Goal: Information Seeking & Learning: Learn about a topic

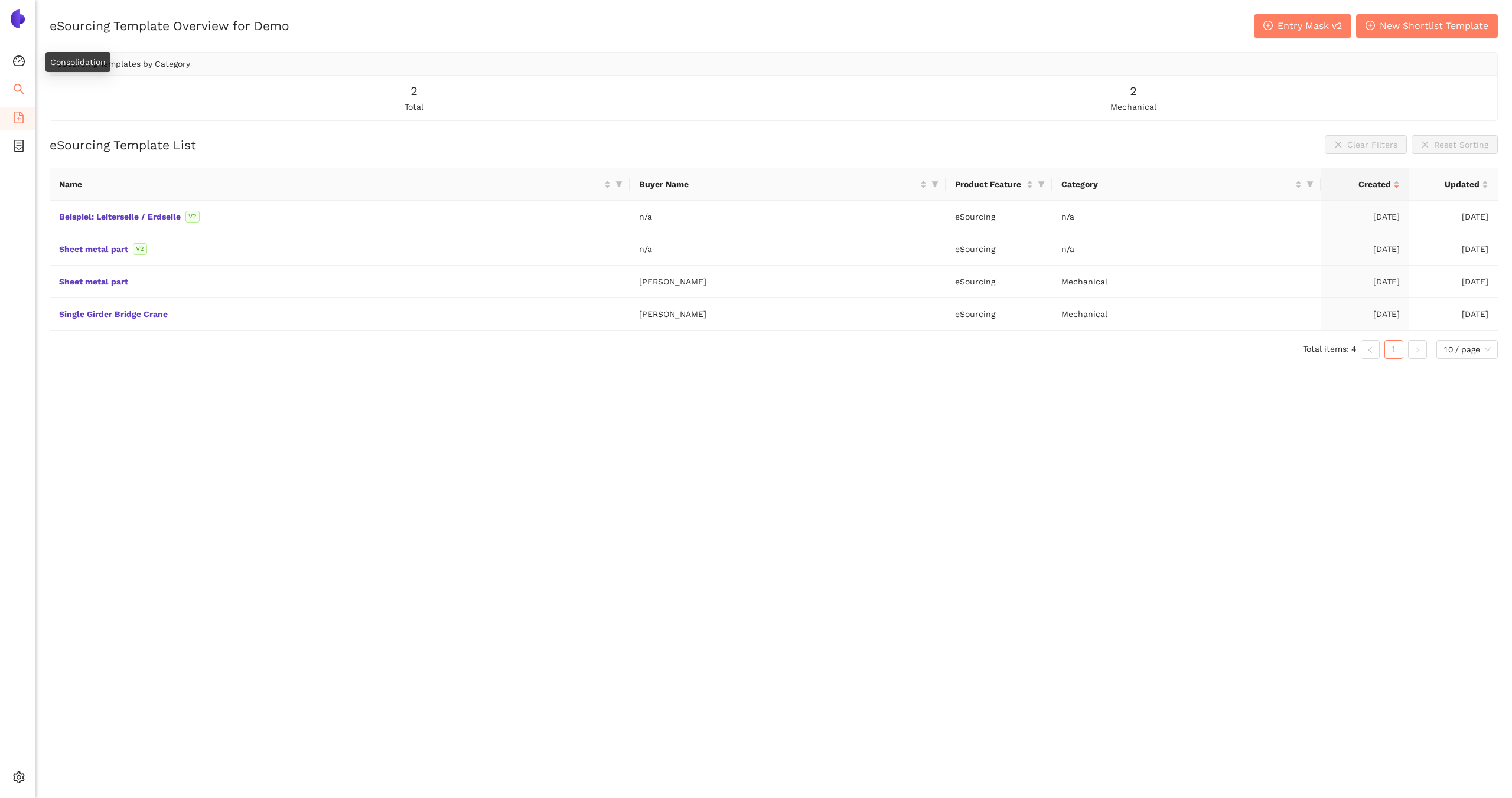
click at [19, 83] on icon "search" at bounding box center [19, 89] width 12 height 12
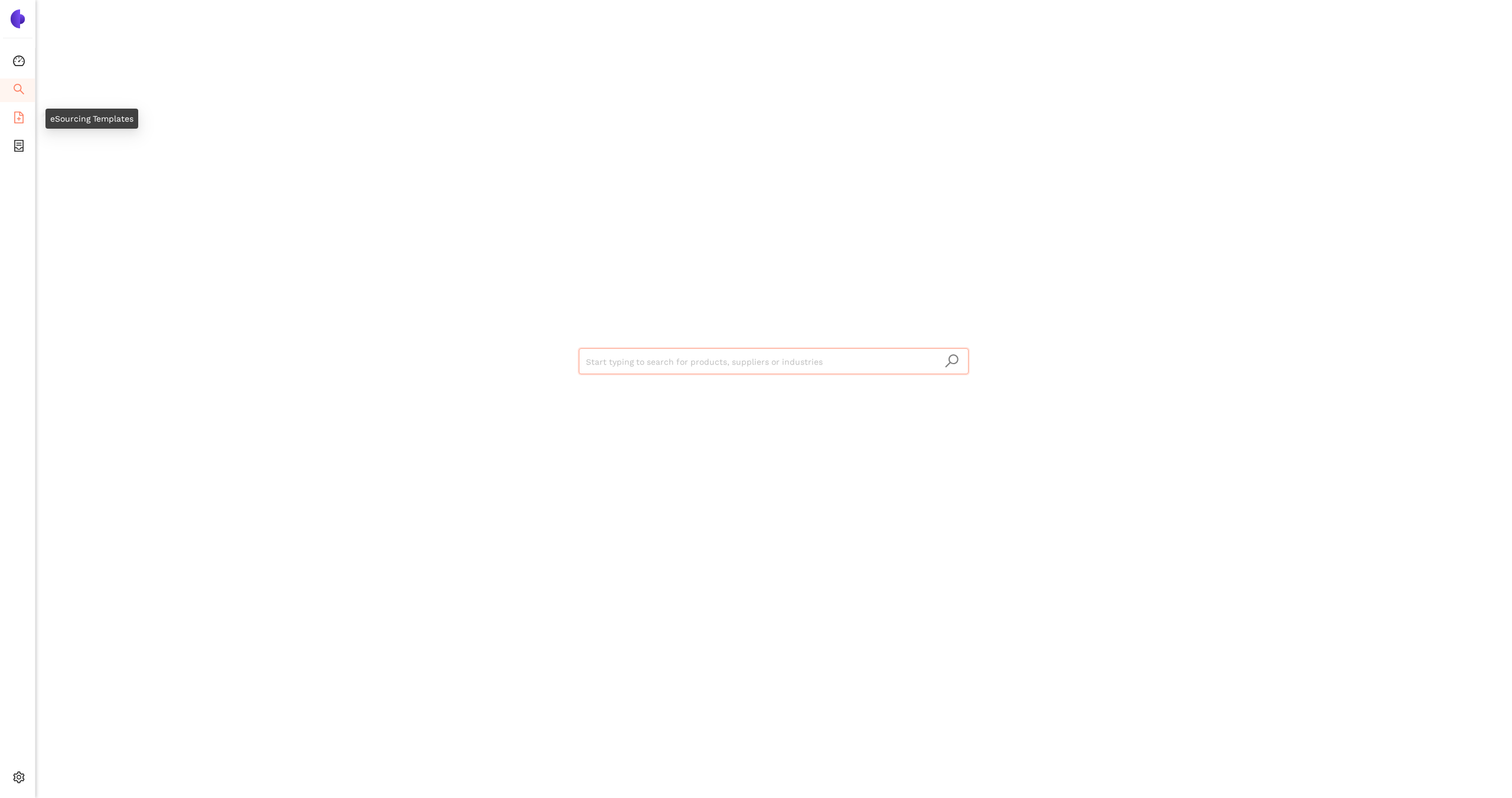
click at [17, 113] on icon "file-add" at bounding box center [19, 117] width 12 height 12
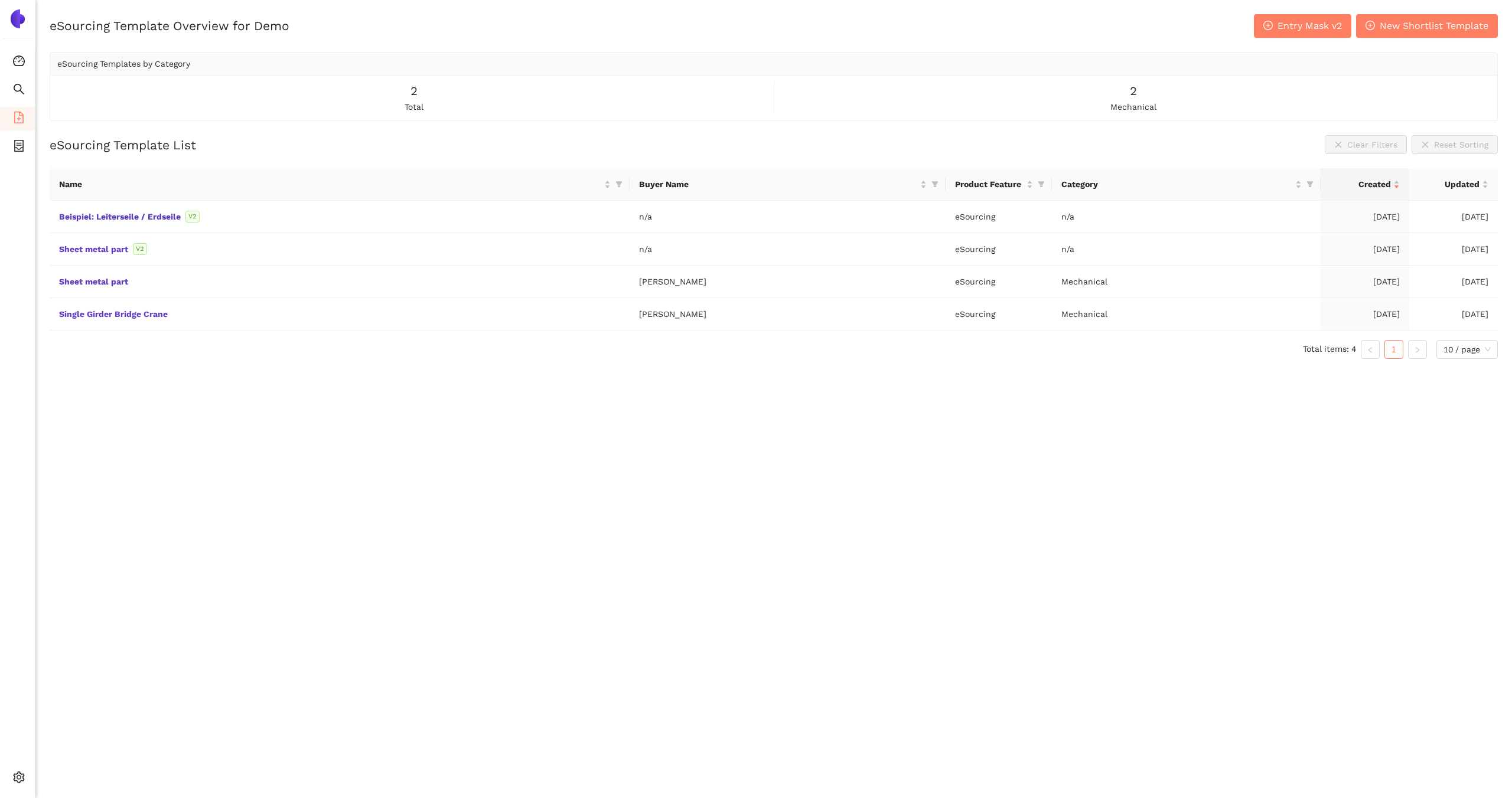
click at [298, 405] on div "eSourcing Template Overview for Demo Entry Mask v2 New Shortlist Template eSour…" at bounding box center [773, 413] width 1476 height 798
click at [1282, 26] on span "Entry Mask v2" at bounding box center [1309, 26] width 65 height 15
click at [17, 79] on span "search" at bounding box center [19, 90] width 12 height 23
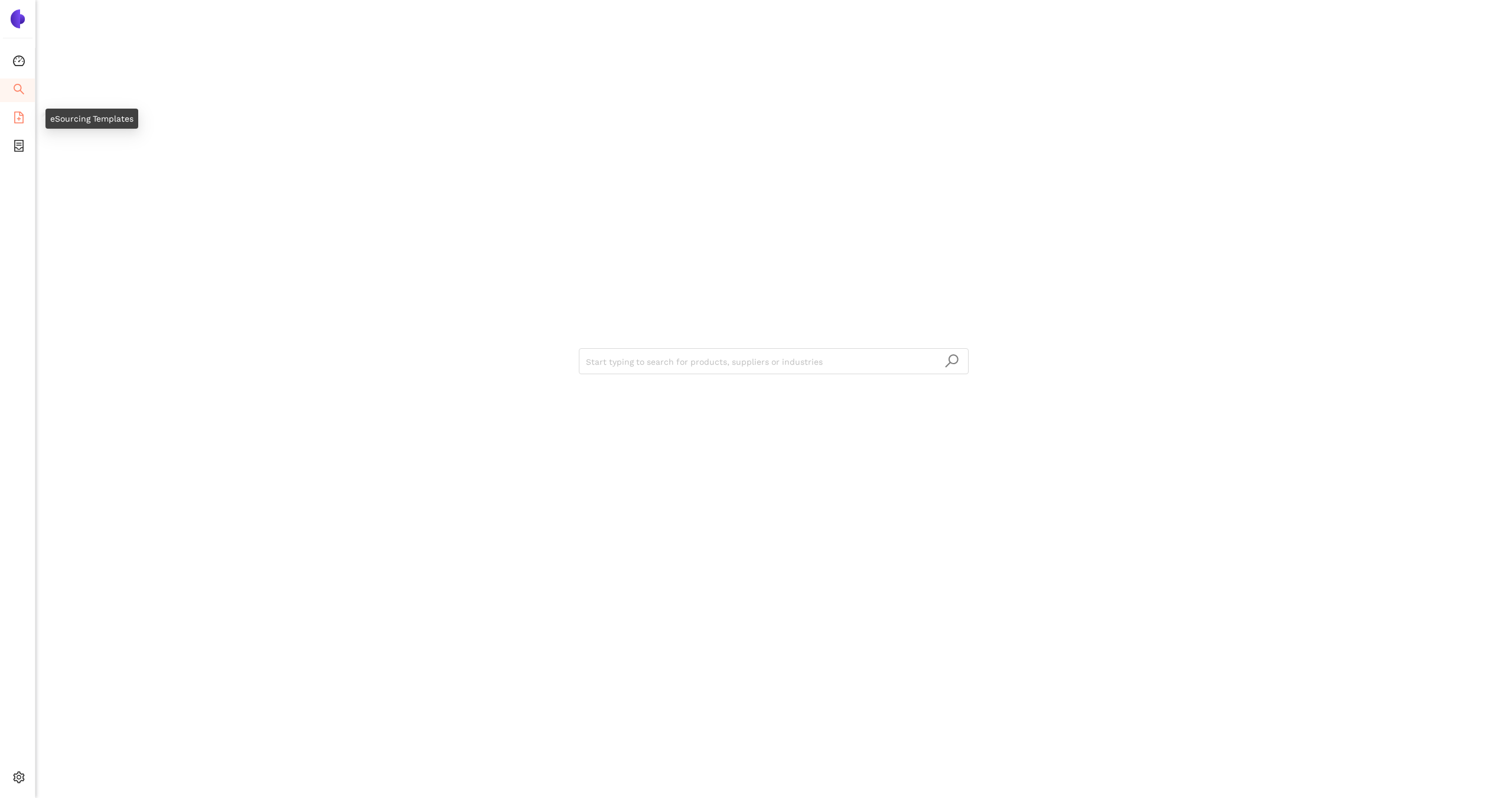
click at [23, 119] on icon "file-add" at bounding box center [19, 117] width 12 height 12
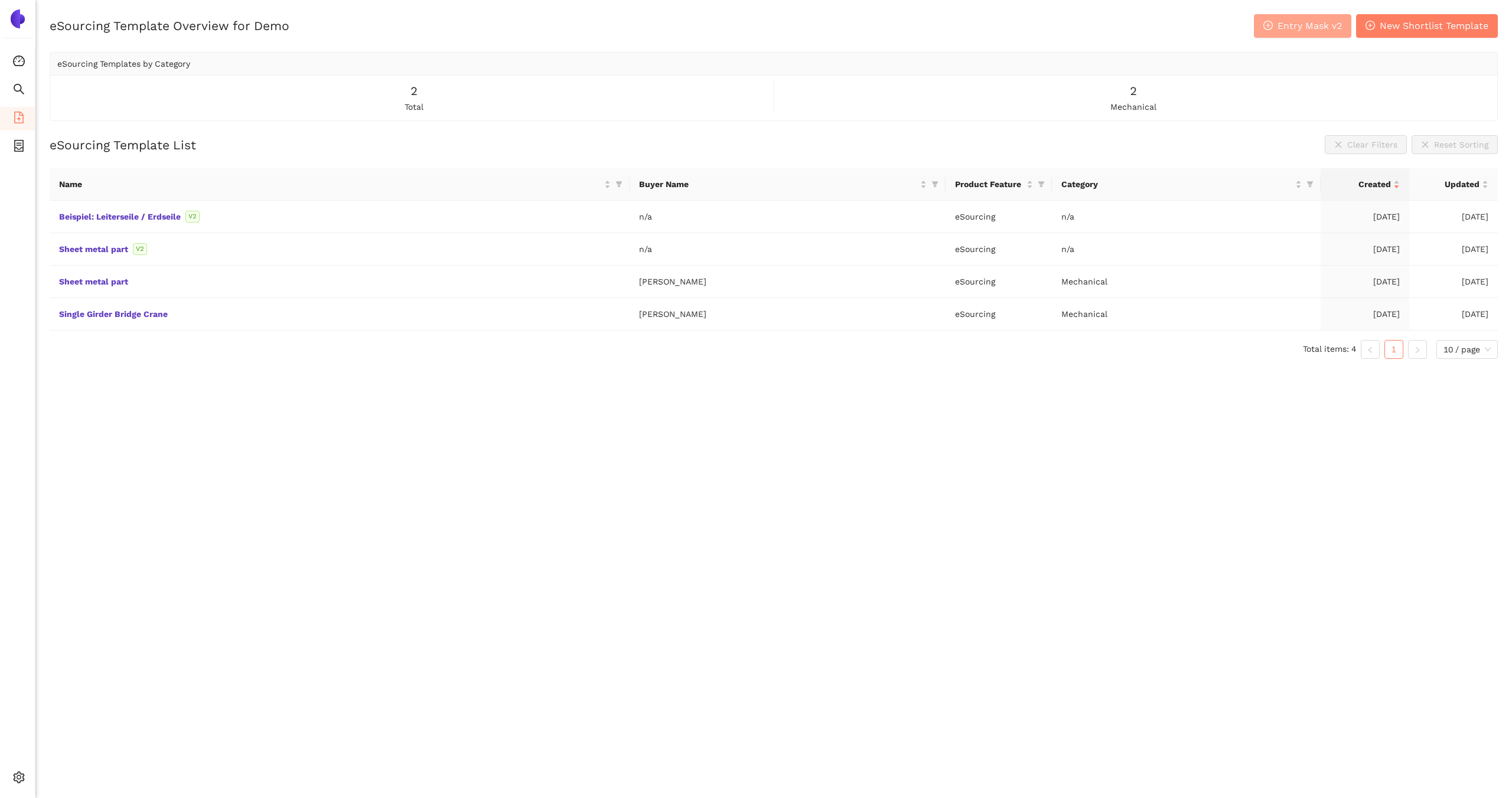
click at [1281, 30] on span "Entry Mask v2" at bounding box center [1309, 26] width 65 height 15
click at [0, 0] on link "Sheet metal part" at bounding box center [0, 0] width 0 height 0
click at [0, 0] on link "Beispiel: Leiterseile / Erdseile" at bounding box center [0, 0] width 0 height 0
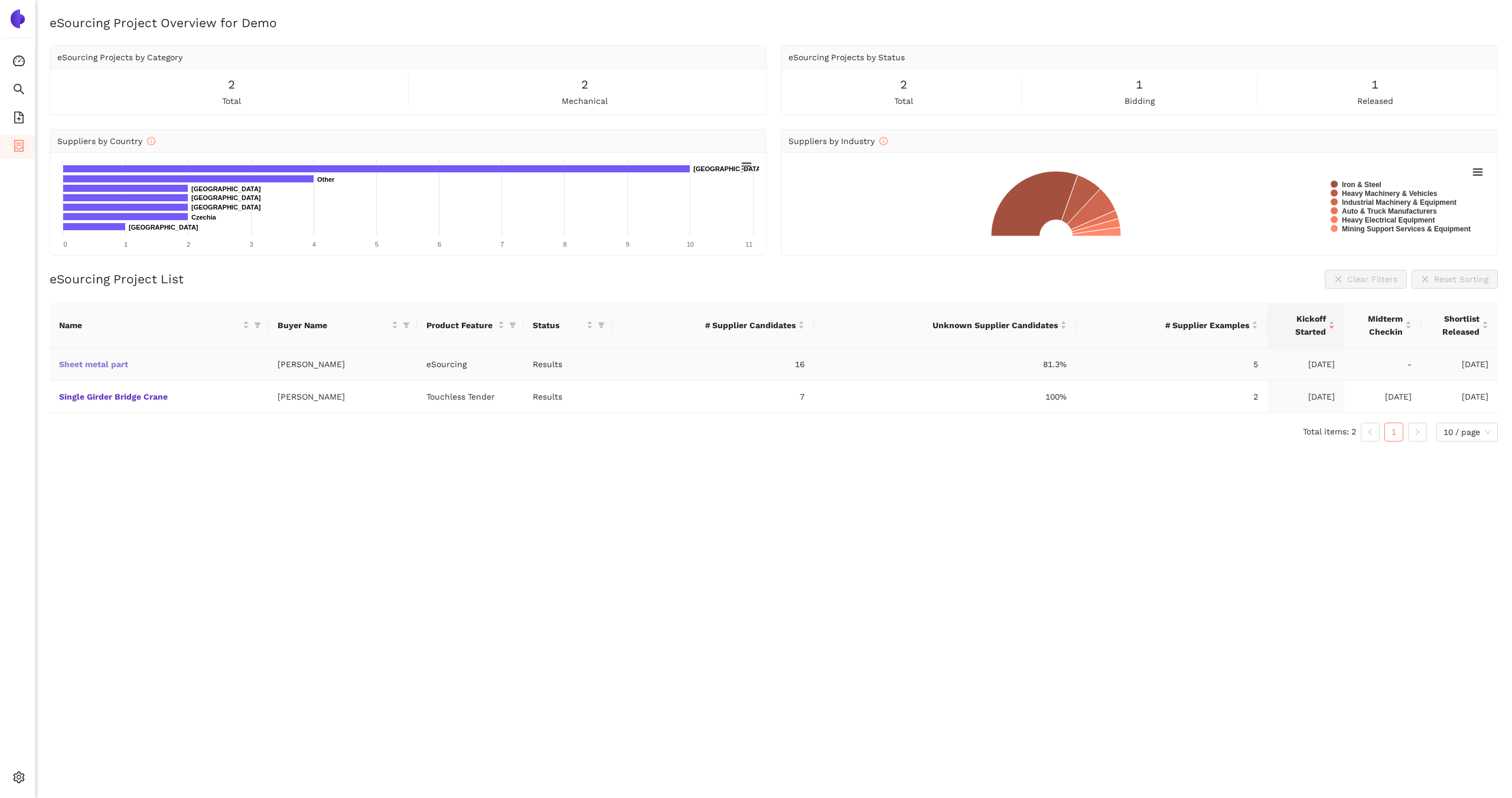
click at [0, 0] on link "Sheet metal part" at bounding box center [0, 0] width 0 height 0
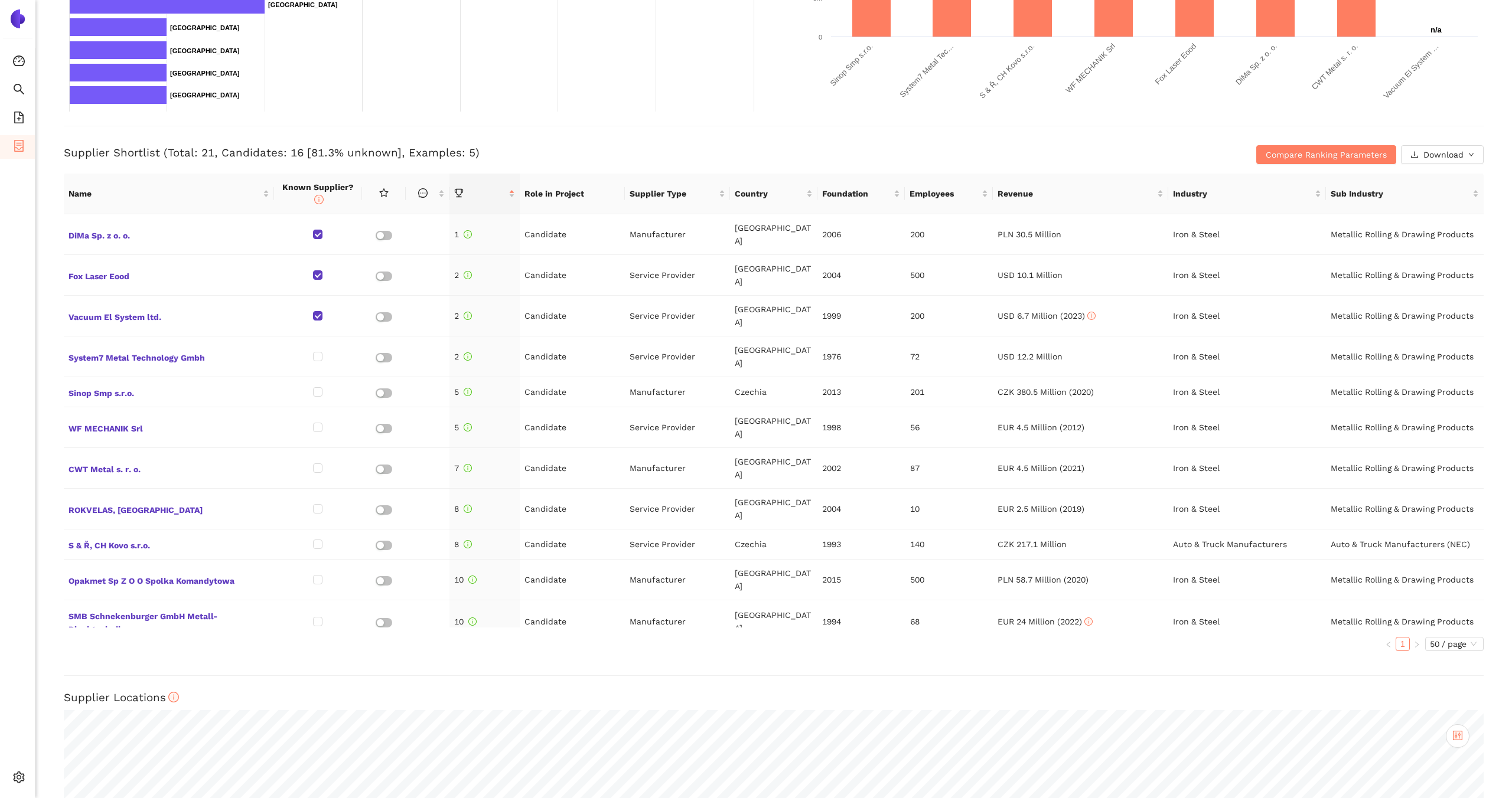
scroll to position [381, 0]
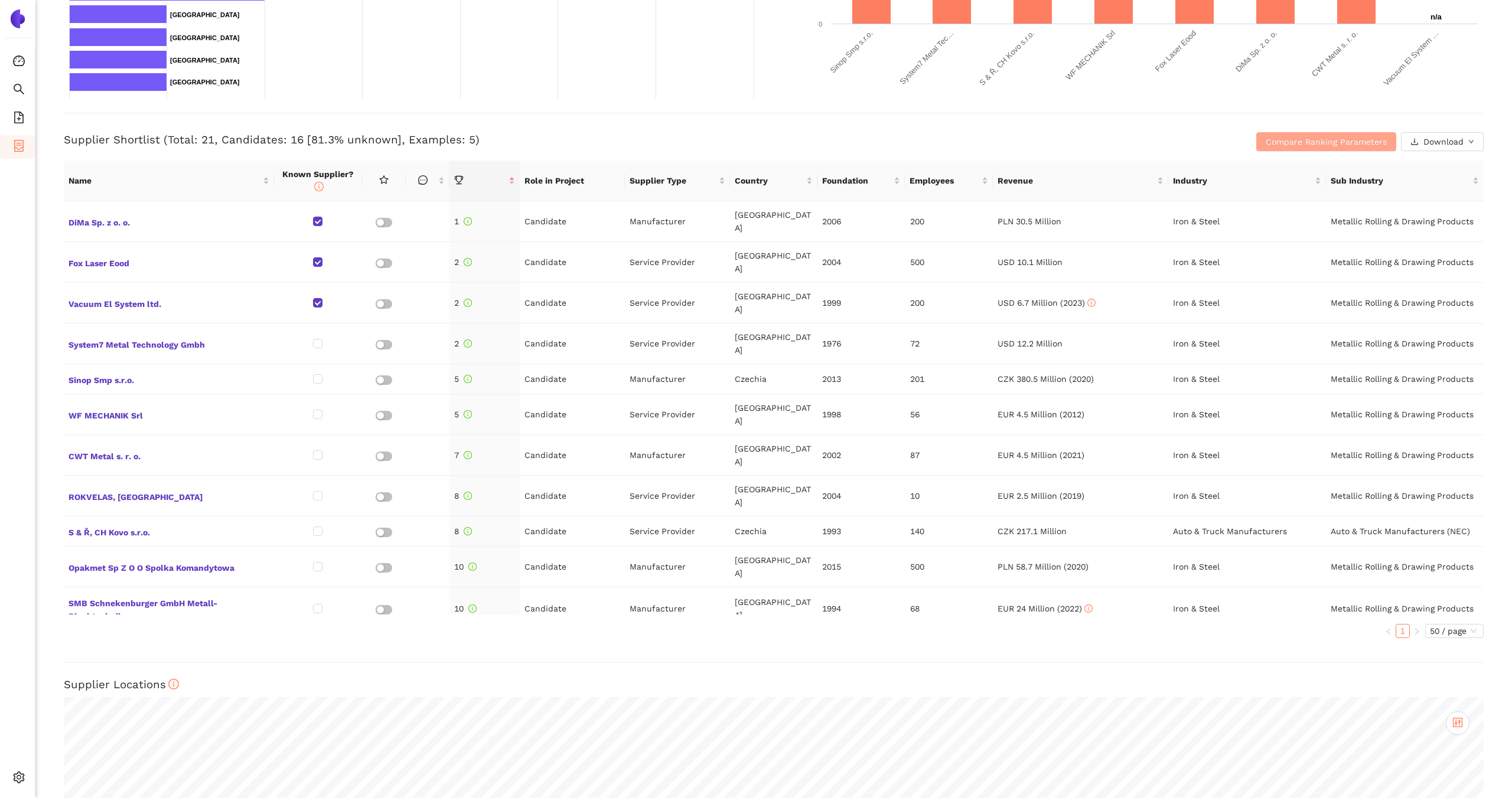
click at [1318, 142] on span "Compare Ranking Parameters" at bounding box center [1326, 142] width 121 height 13
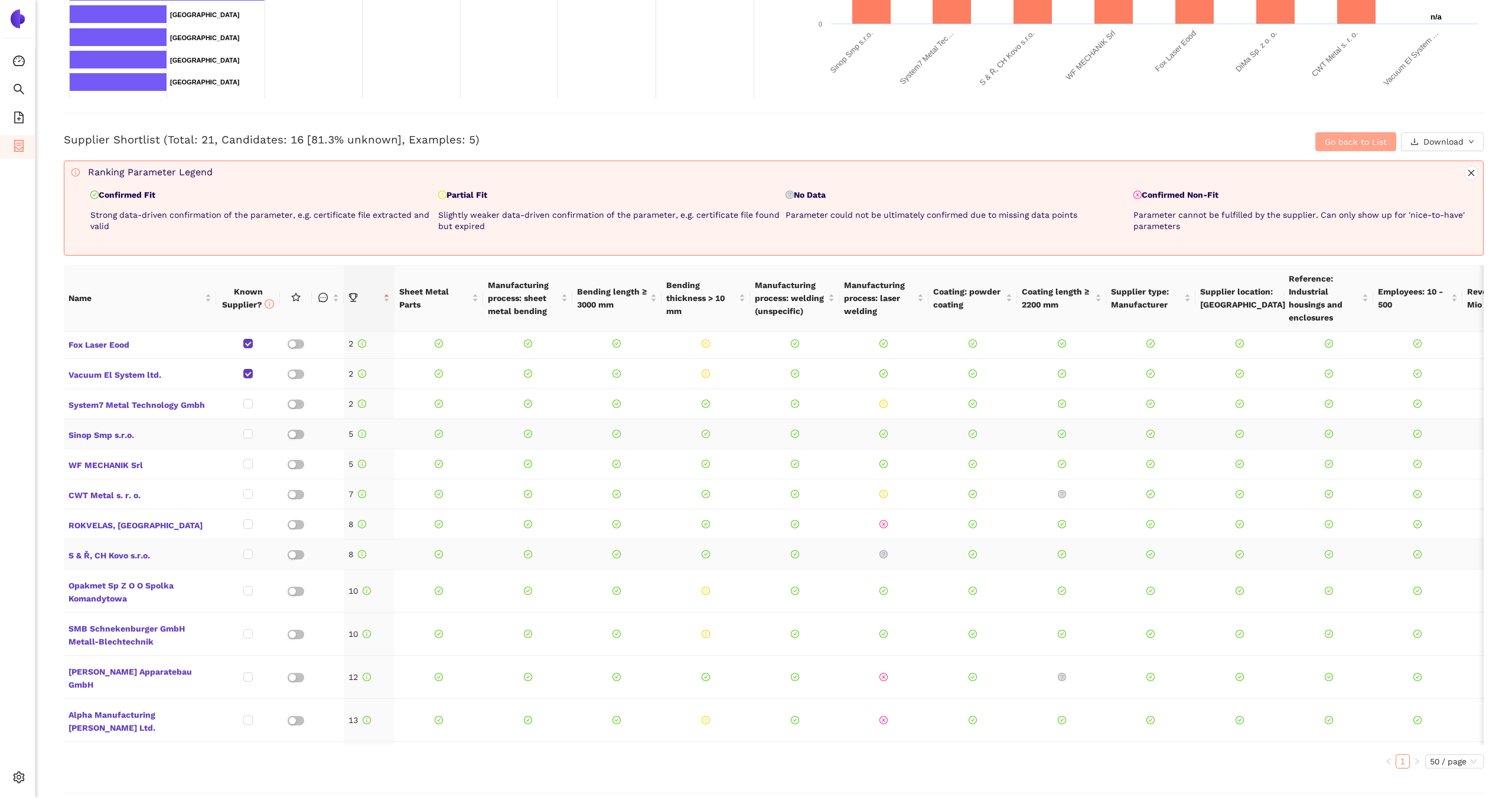
scroll to position [0, 0]
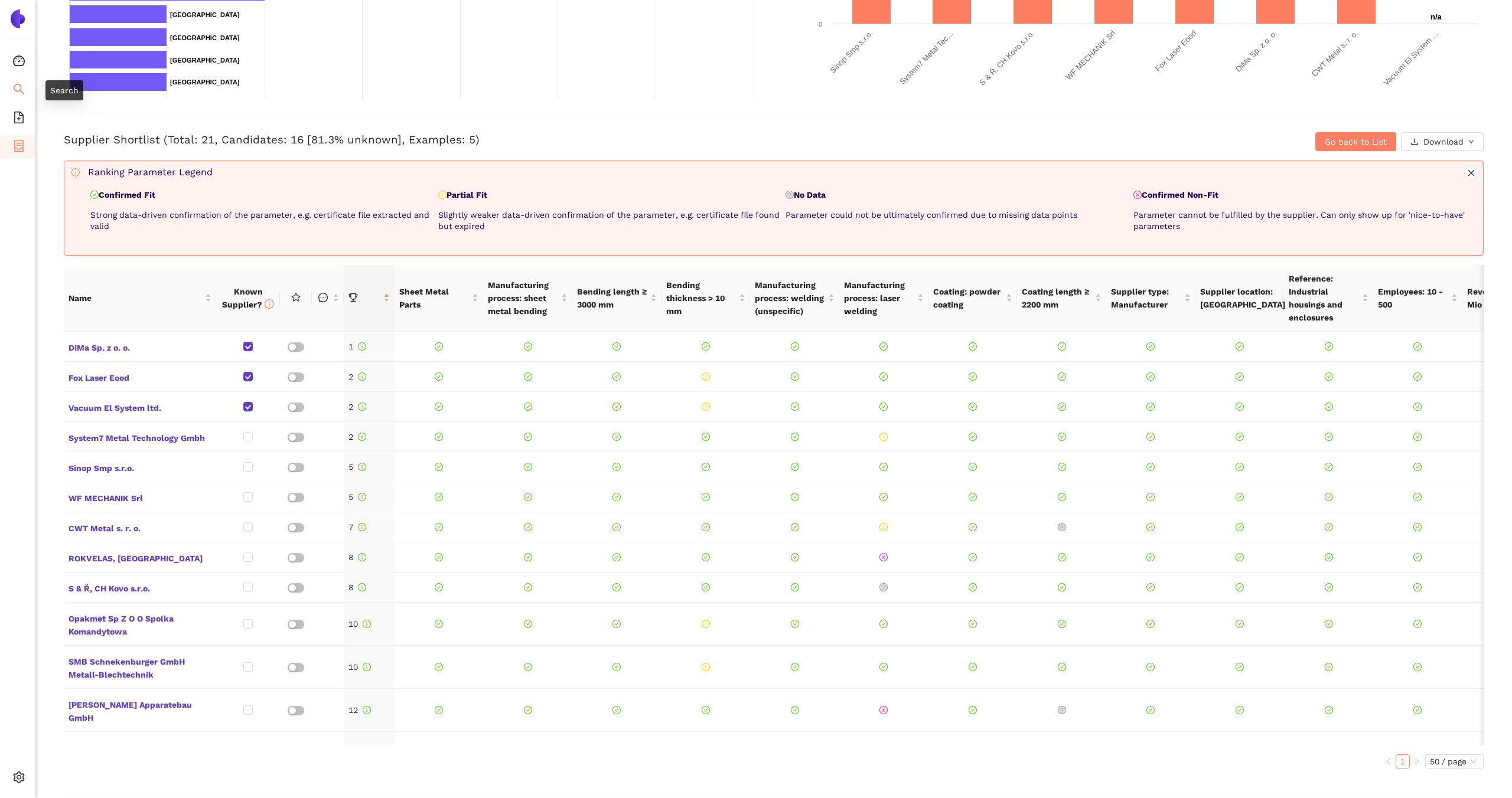
click at [18, 88] on icon "search" at bounding box center [19, 89] width 12 height 12
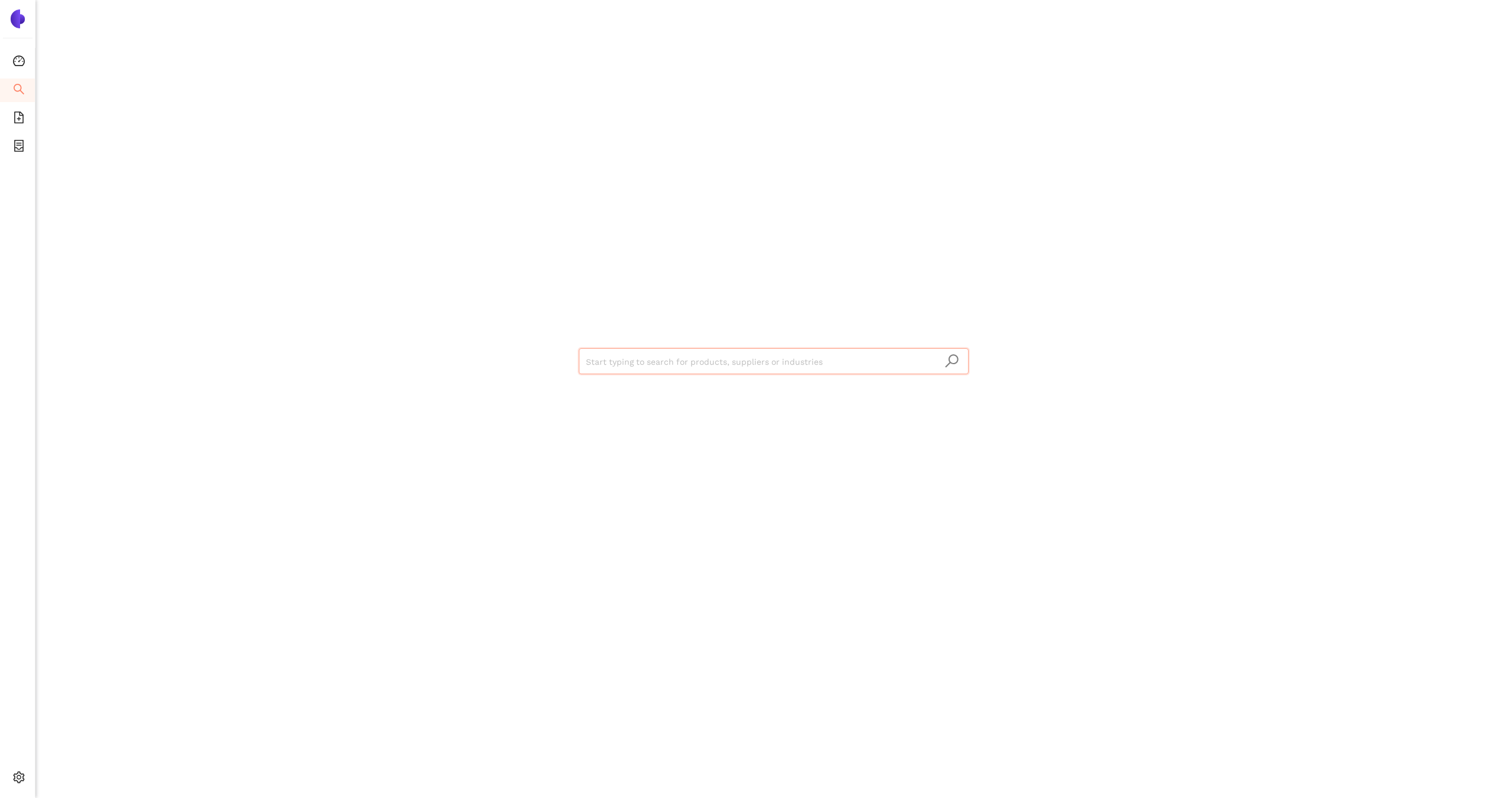
click at [619, 351] on input "search" at bounding box center [773, 362] width 375 height 26
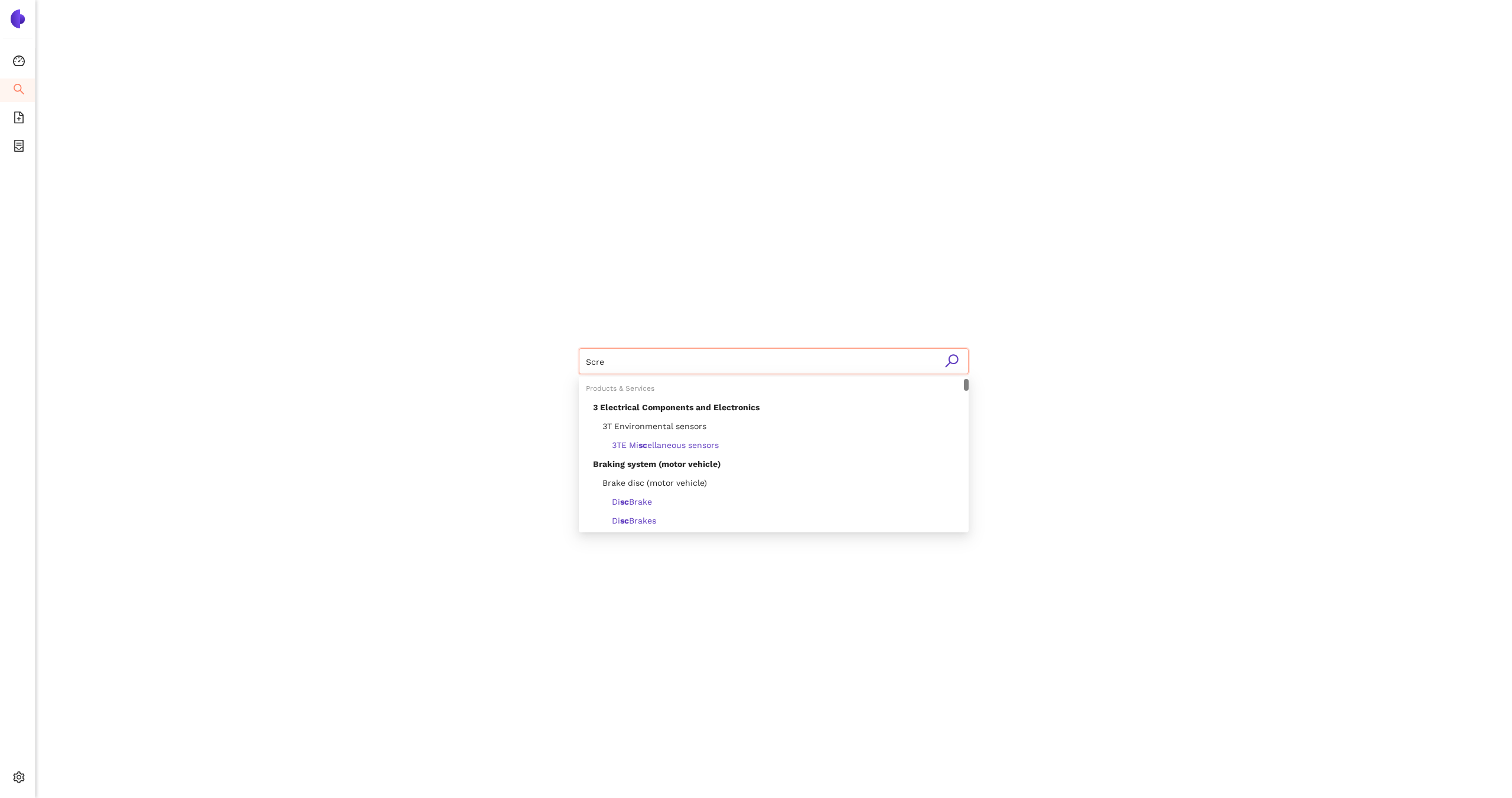
type input "Screw"
click at [656, 442] on span "Screw Compressors" at bounding box center [651, 445] width 79 height 9
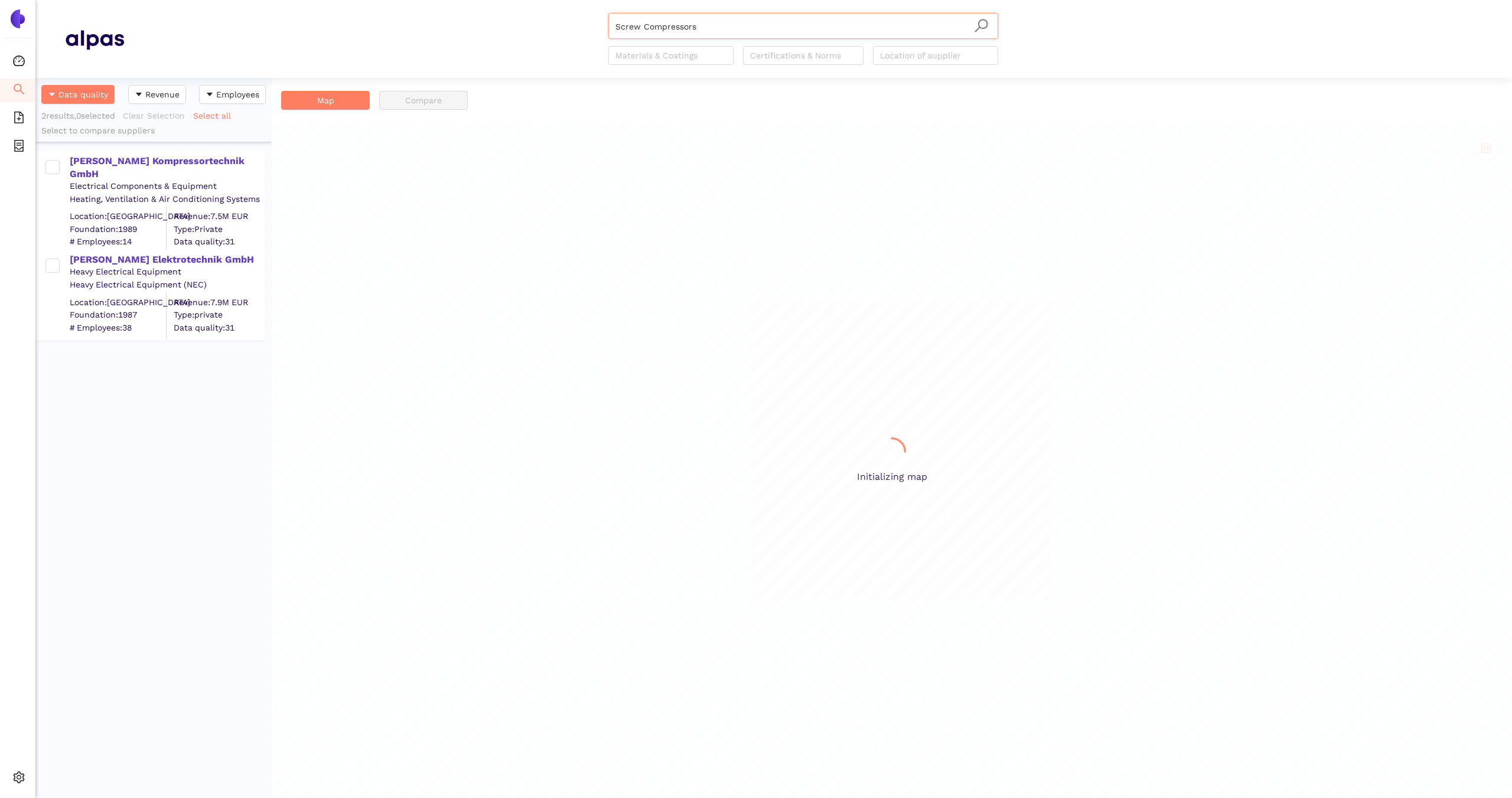
scroll to position [720, 236]
click at [671, 17] on input "Screw Compressors" at bounding box center [803, 26] width 375 height 26
click at [672, 25] on input "Screw Compressors" at bounding box center [803, 26] width 375 height 26
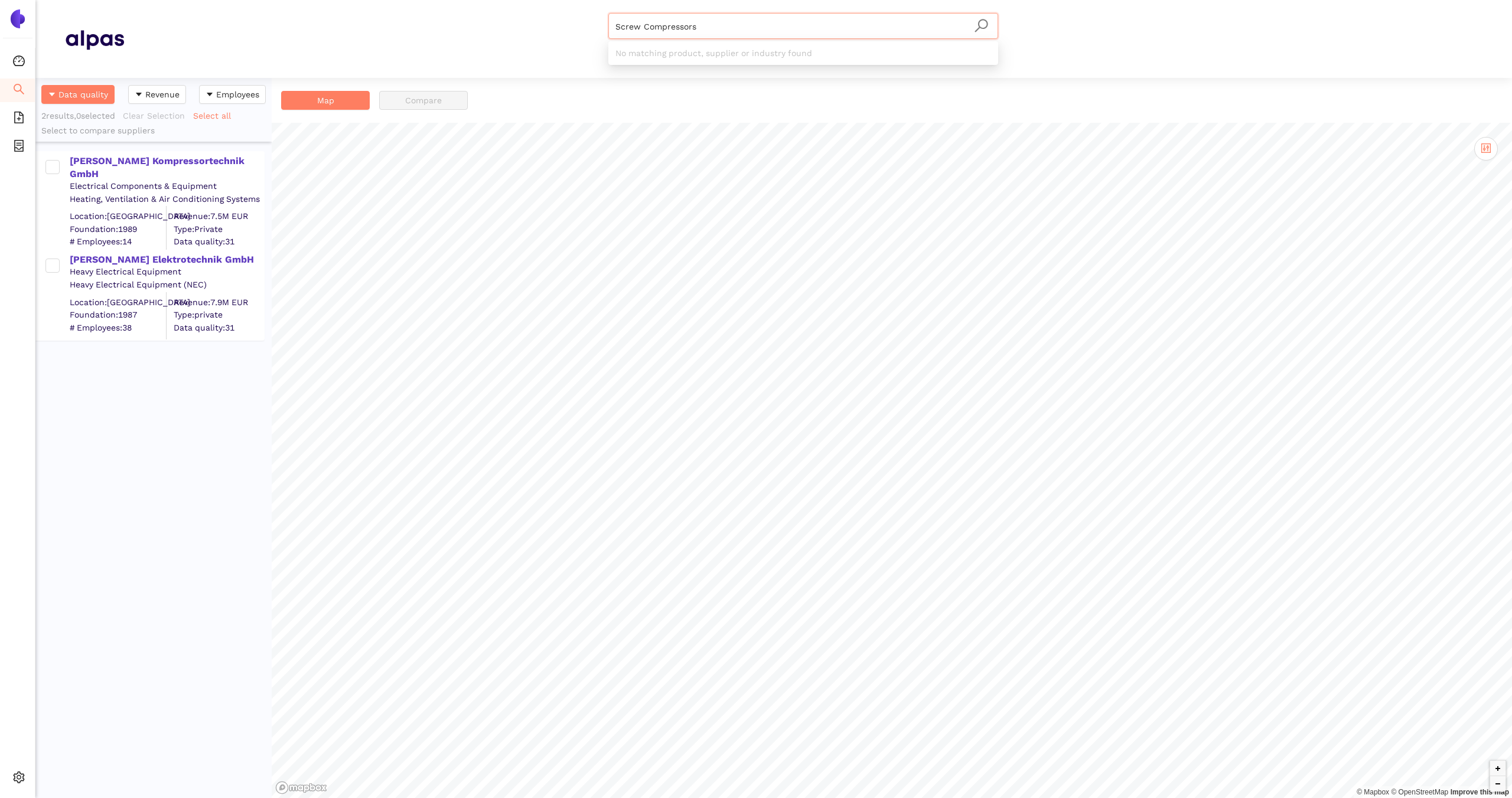
click at [672, 25] on input "Screw Compressors" at bounding box center [803, 26] width 375 height 26
click at [679, 70] on span "Comp. air compressor" at bounding box center [667, 71] width 89 height 9
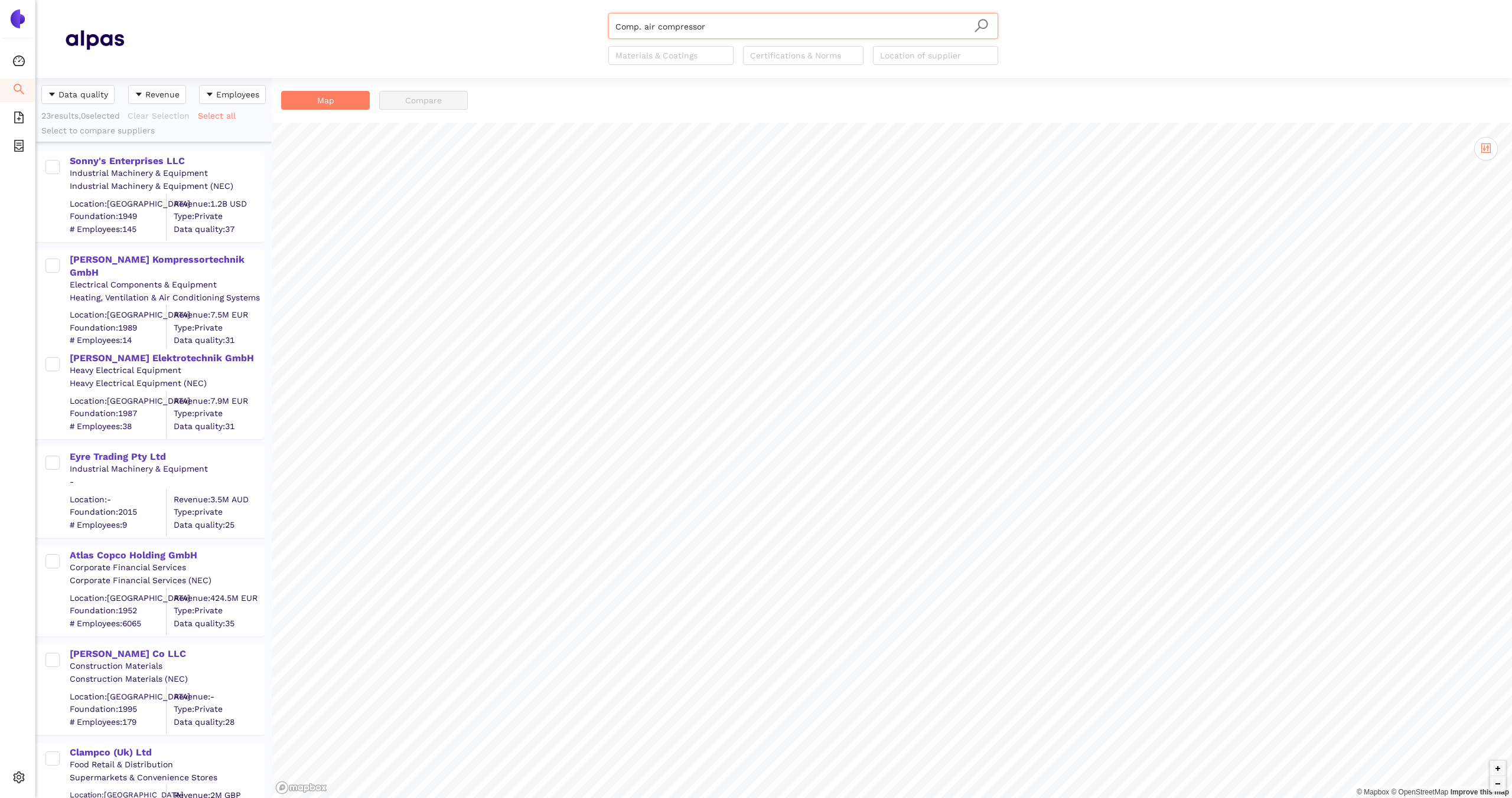
click at [637, 31] on input "Comp. air compressor" at bounding box center [803, 26] width 375 height 26
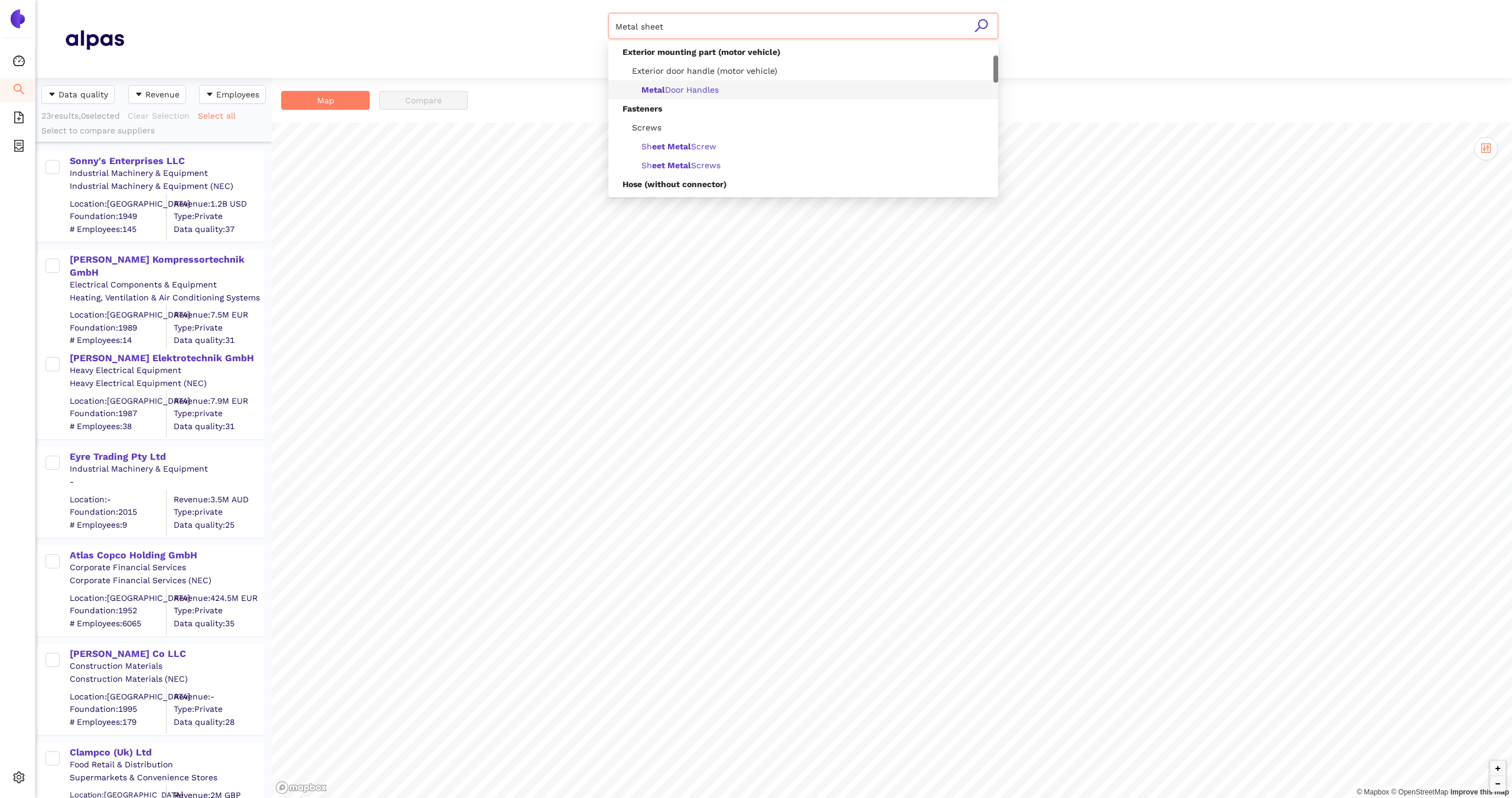
click at [675, 91] on span "Metal Door Handles" at bounding box center [680, 90] width 77 height 9
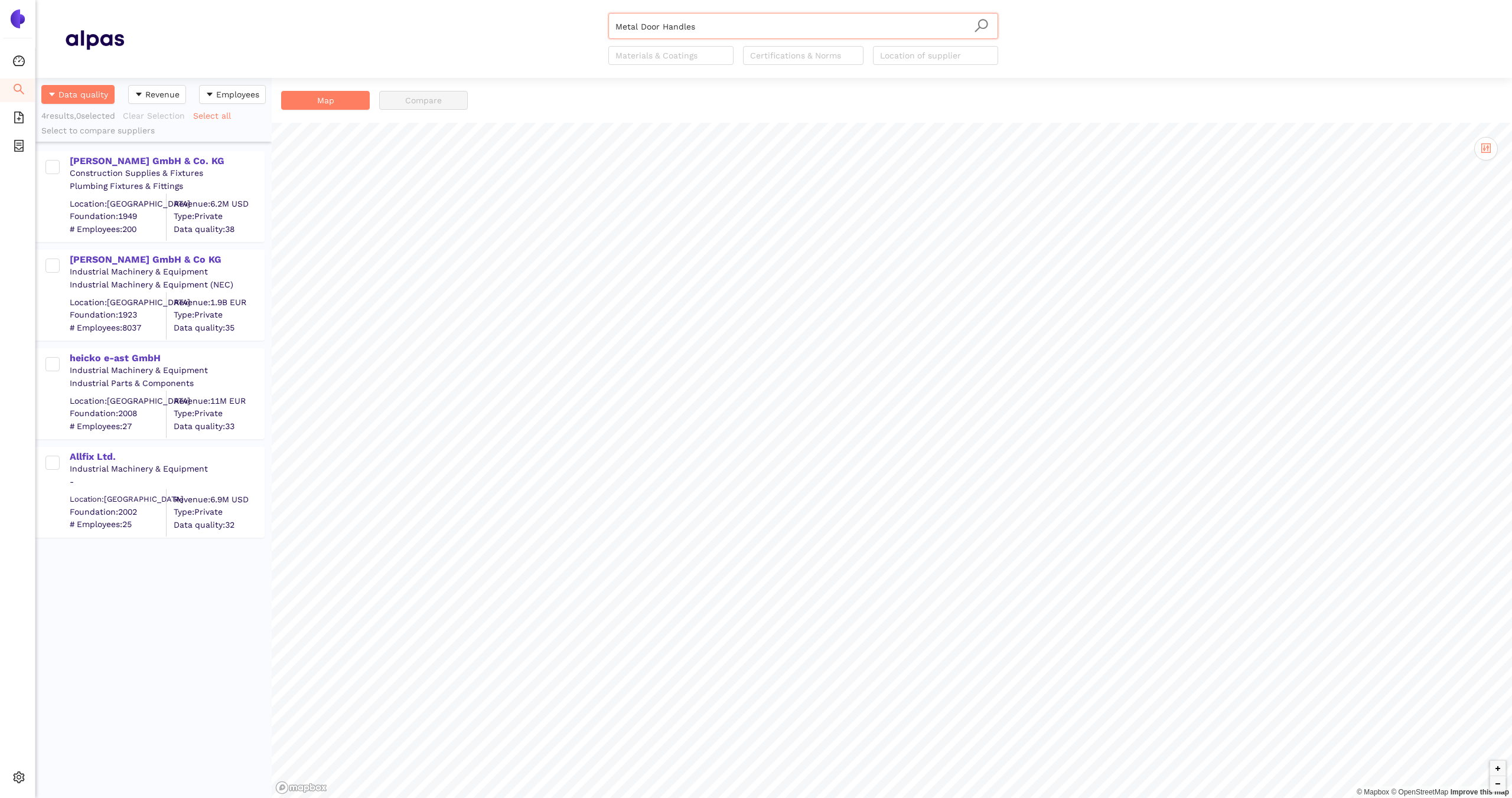
type input "Metal Door Handles"
click at [151, 259] on div "Haefele GmbH & Co KG" at bounding box center [166, 260] width 194 height 13
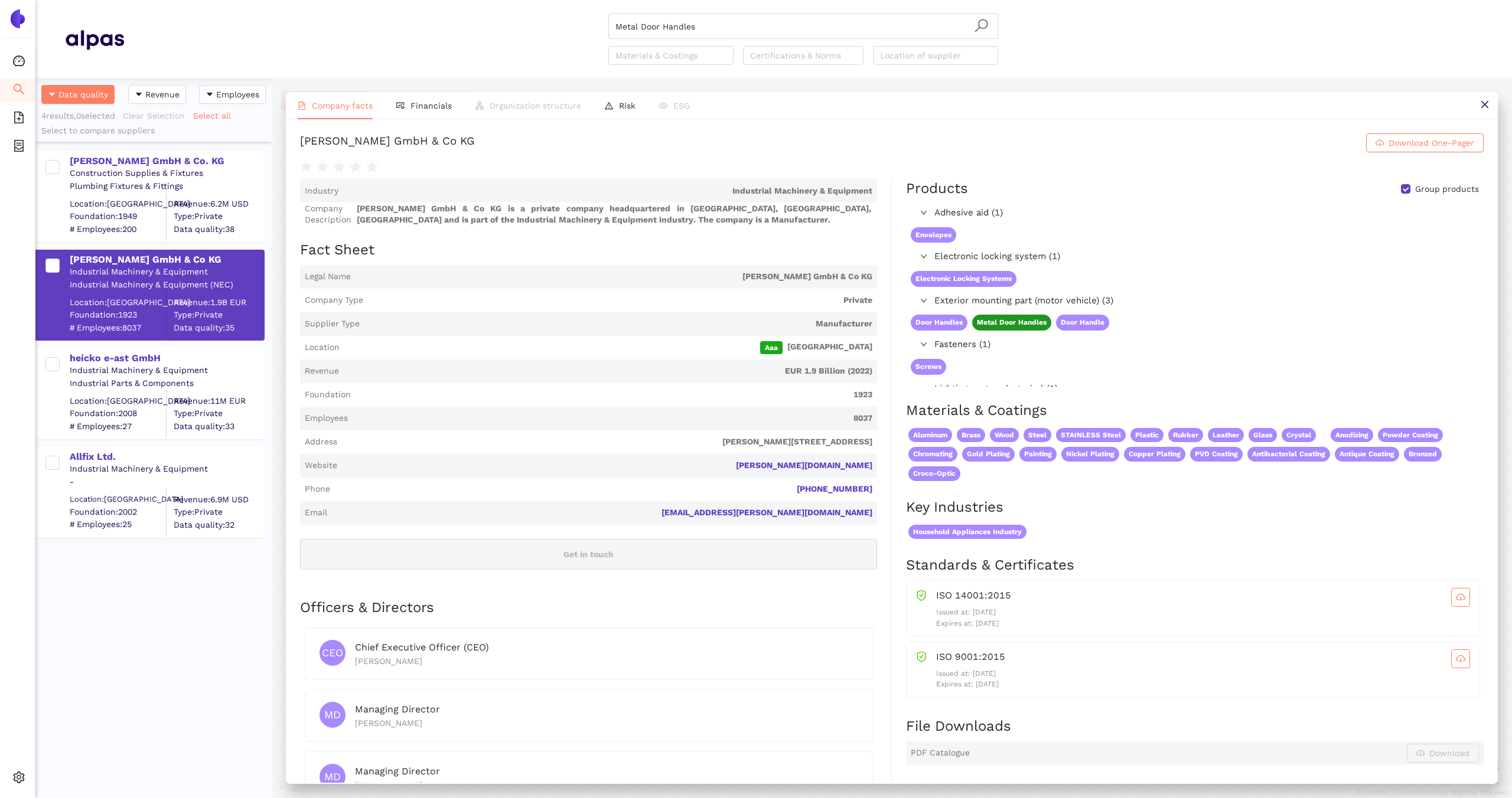
scroll to position [720, 236]
click at [16, 87] on icon "search" at bounding box center [19, 89] width 12 height 12
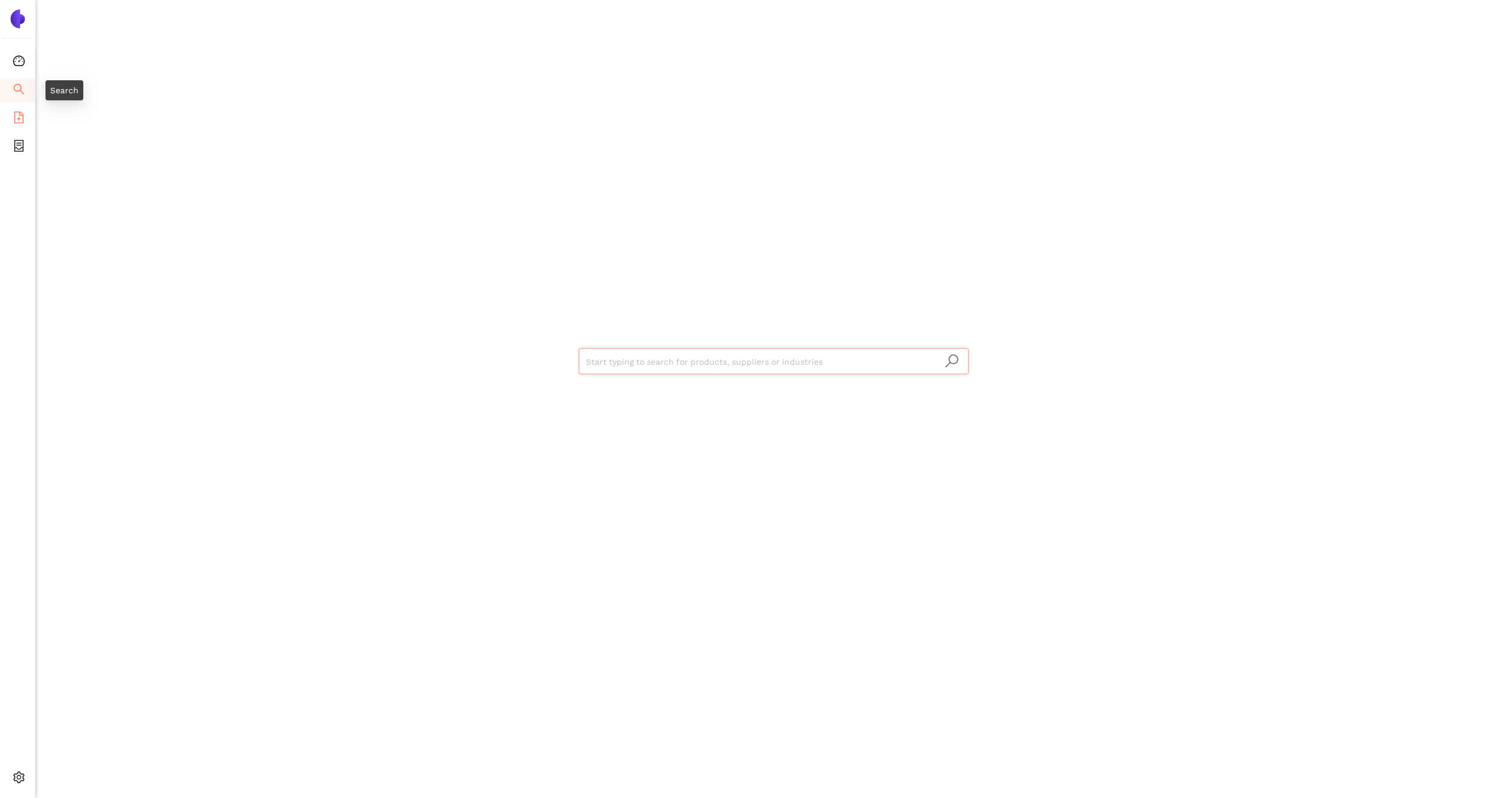
click at [13, 107] on span "file-add" at bounding box center [19, 119] width 12 height 23
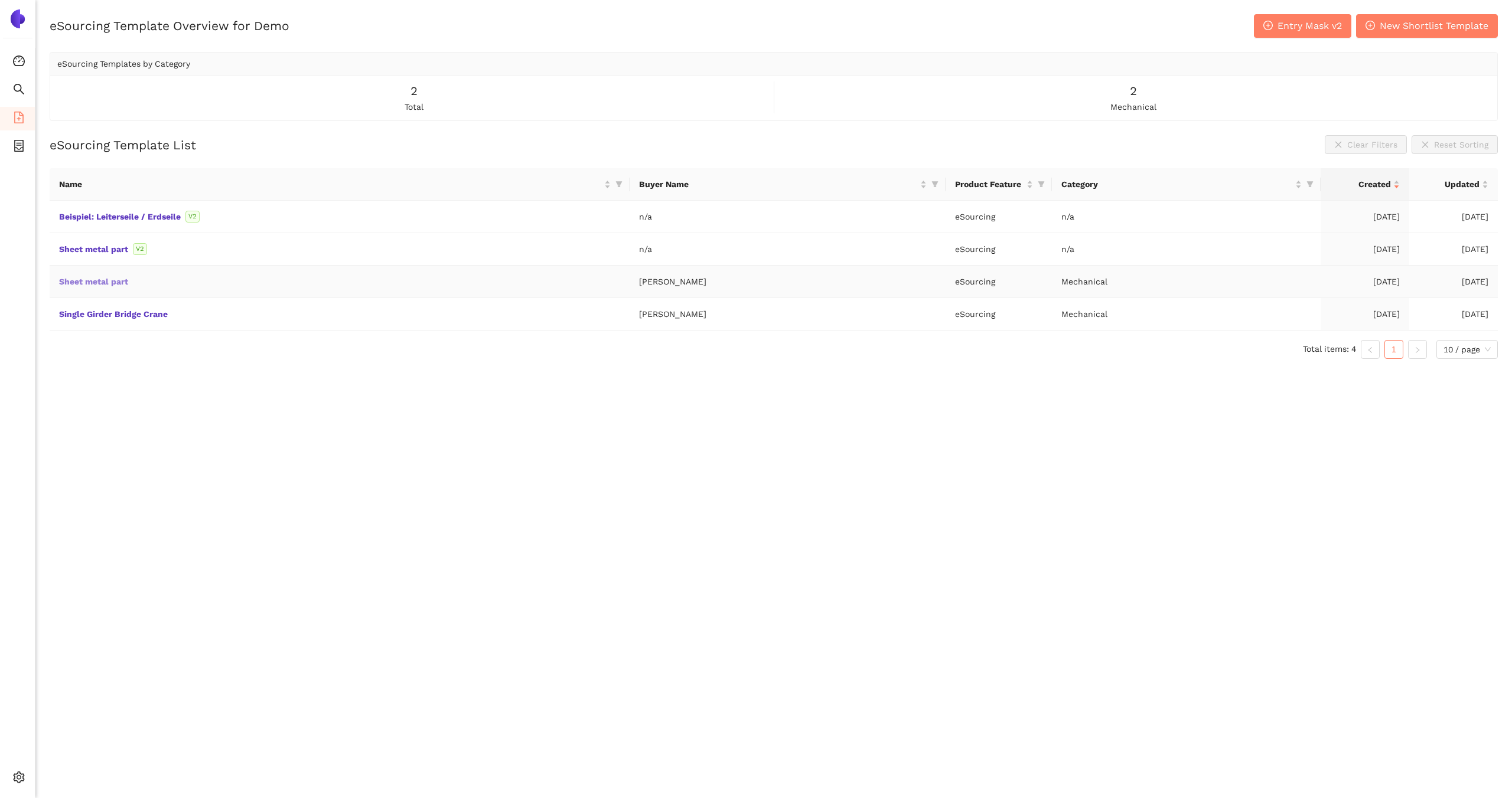
click at [0, 0] on link "Sheet metal part" at bounding box center [0, 0] width 0 height 0
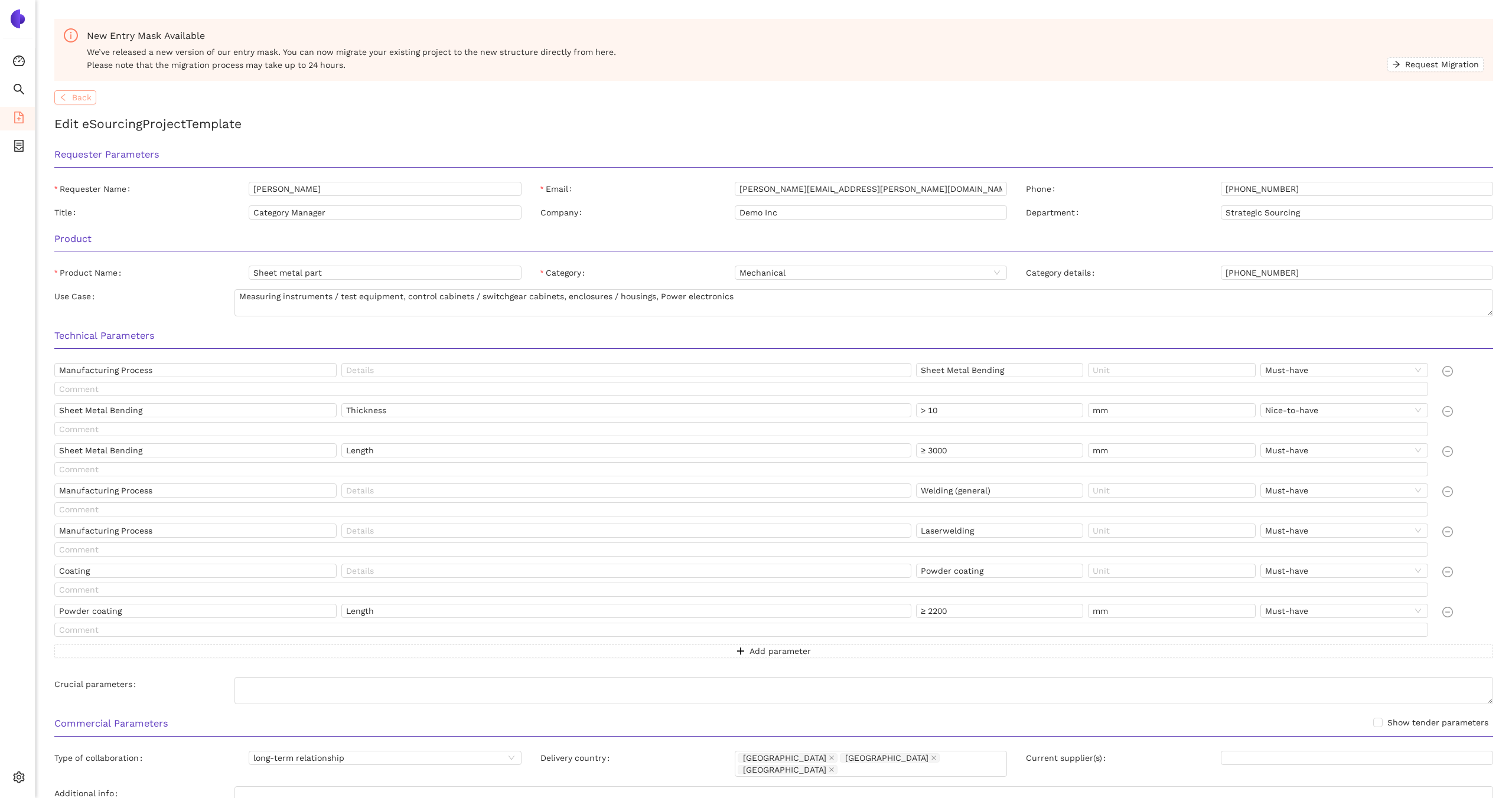
click at [71, 99] on button "Back" at bounding box center [75, 97] width 42 height 14
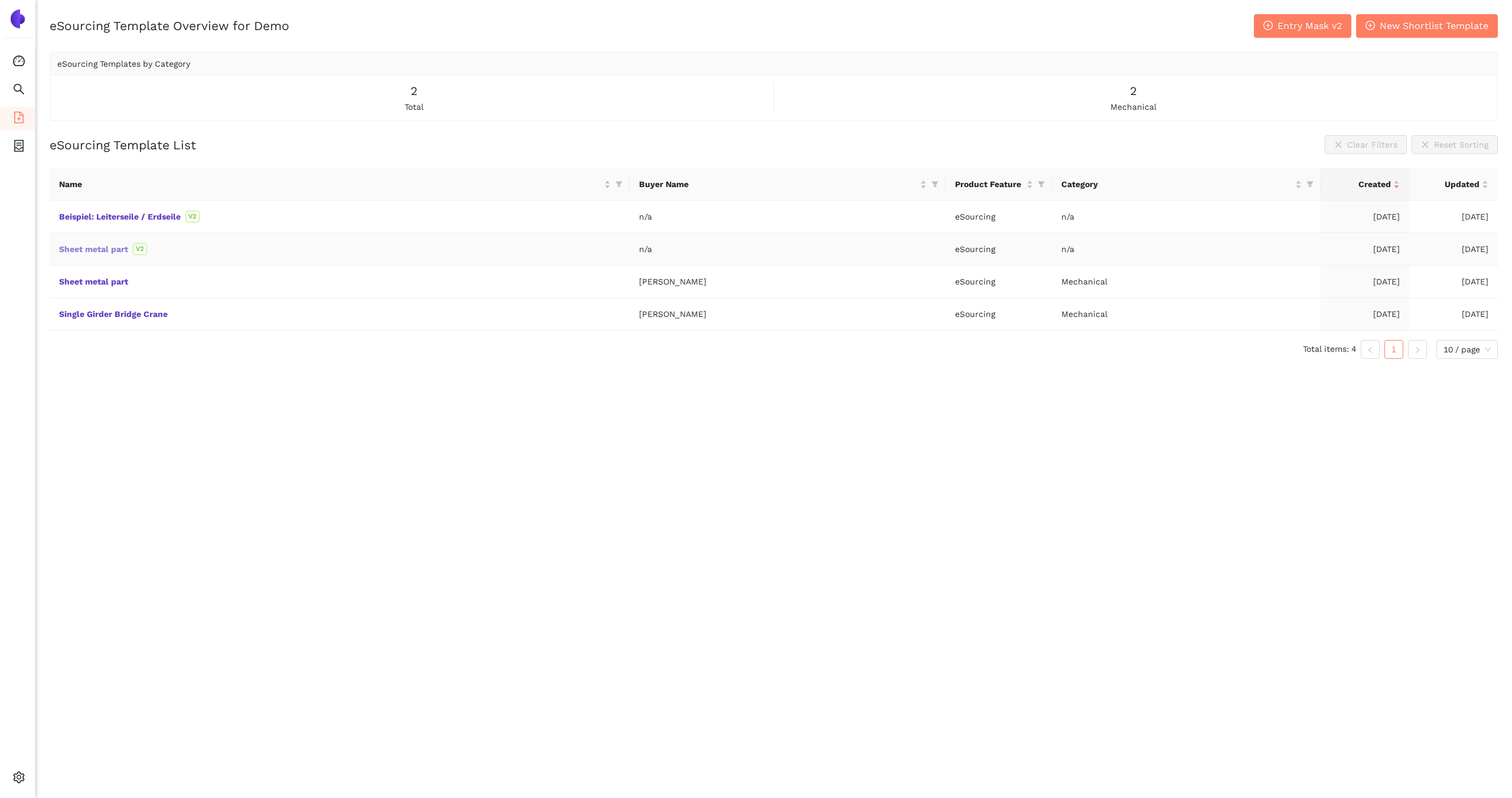
click at [0, 0] on link "Sheet metal part" at bounding box center [0, 0] width 0 height 0
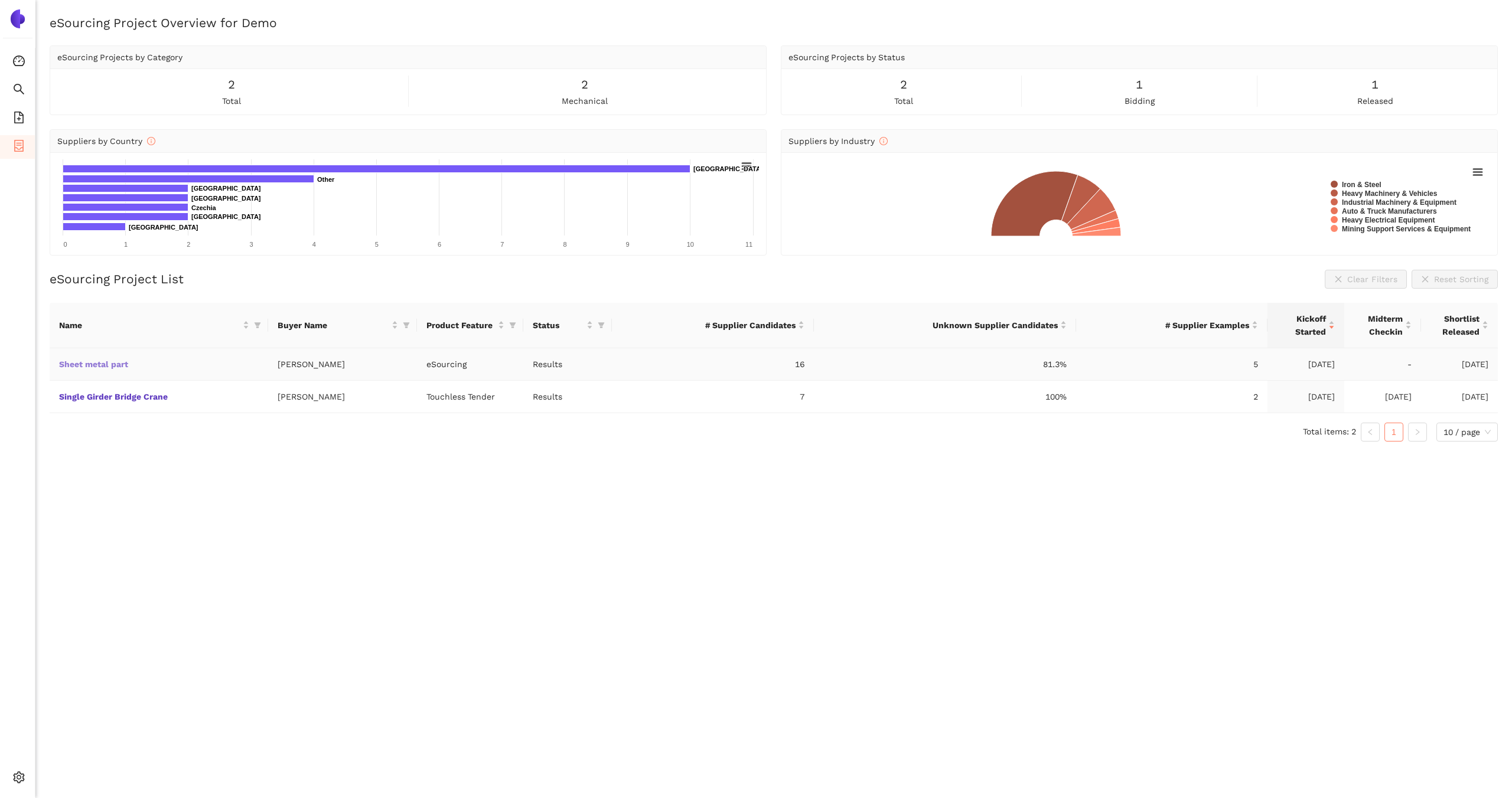
click at [0, 0] on link "Sheet metal part" at bounding box center [0, 0] width 0 height 0
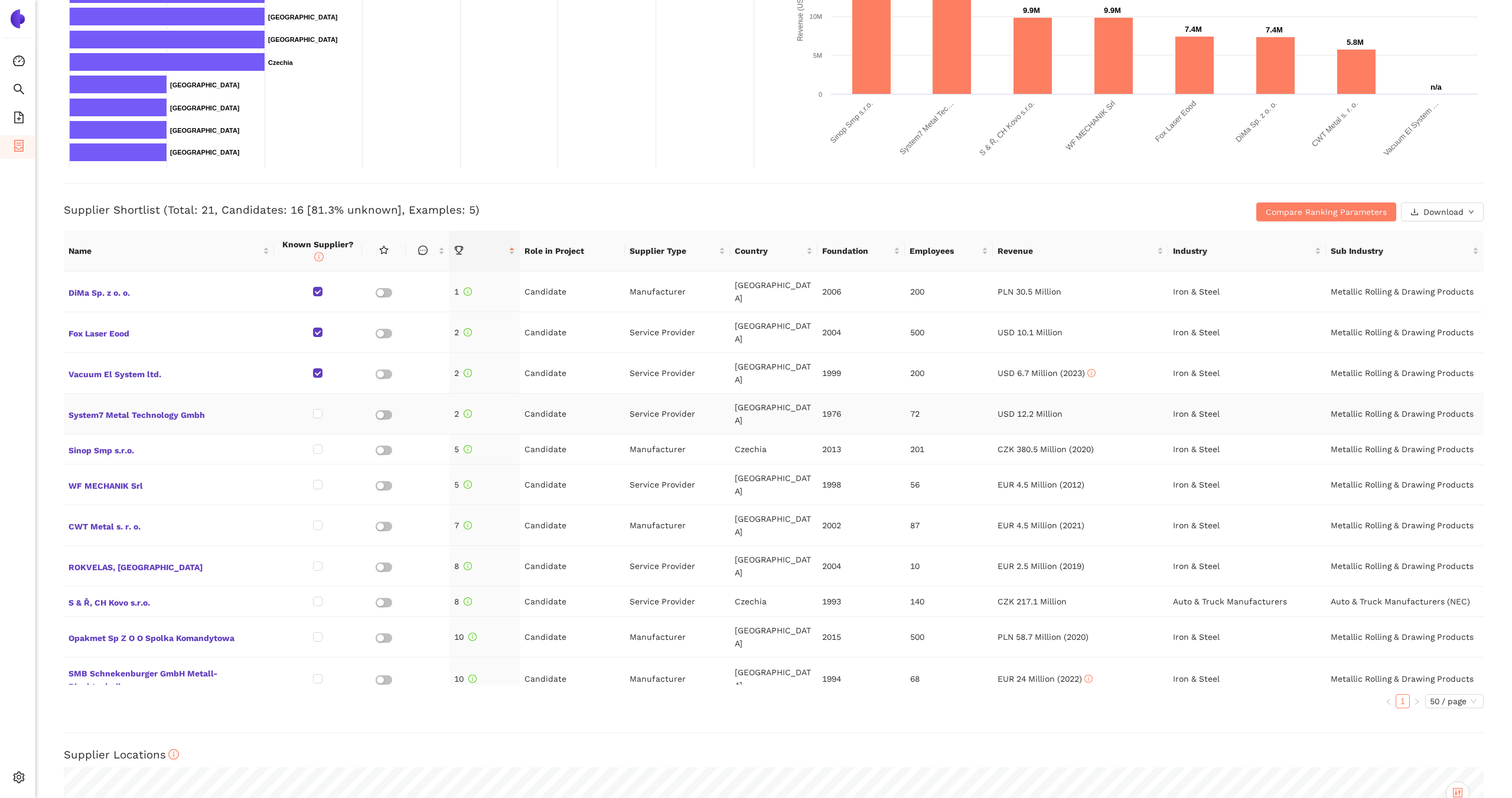
scroll to position [309, 0]
click at [1286, 211] on span "Compare Ranking Parameters" at bounding box center [1326, 214] width 121 height 13
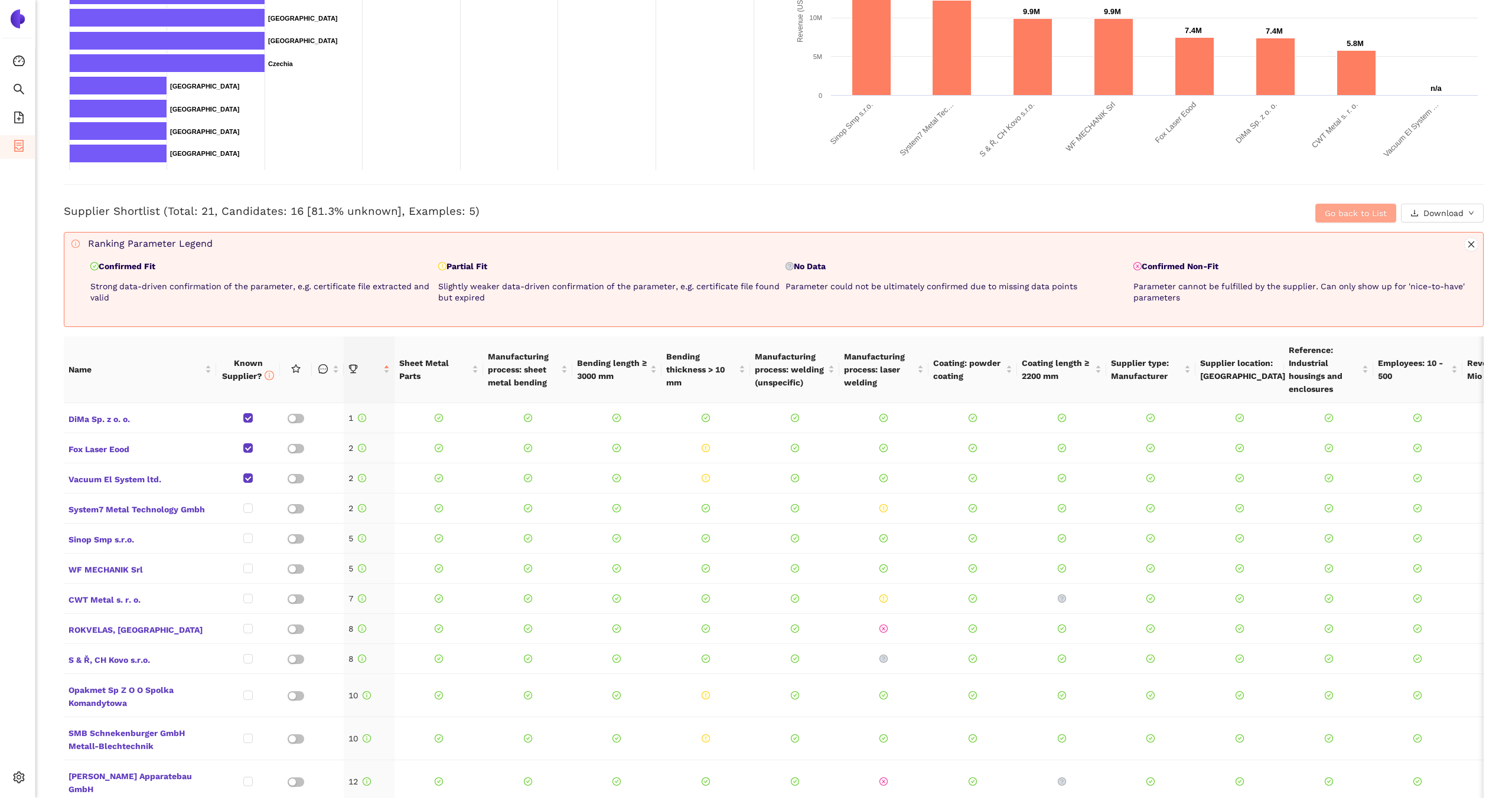
click at [1322, 207] on button "Go back to List" at bounding box center [1355, 213] width 81 height 19
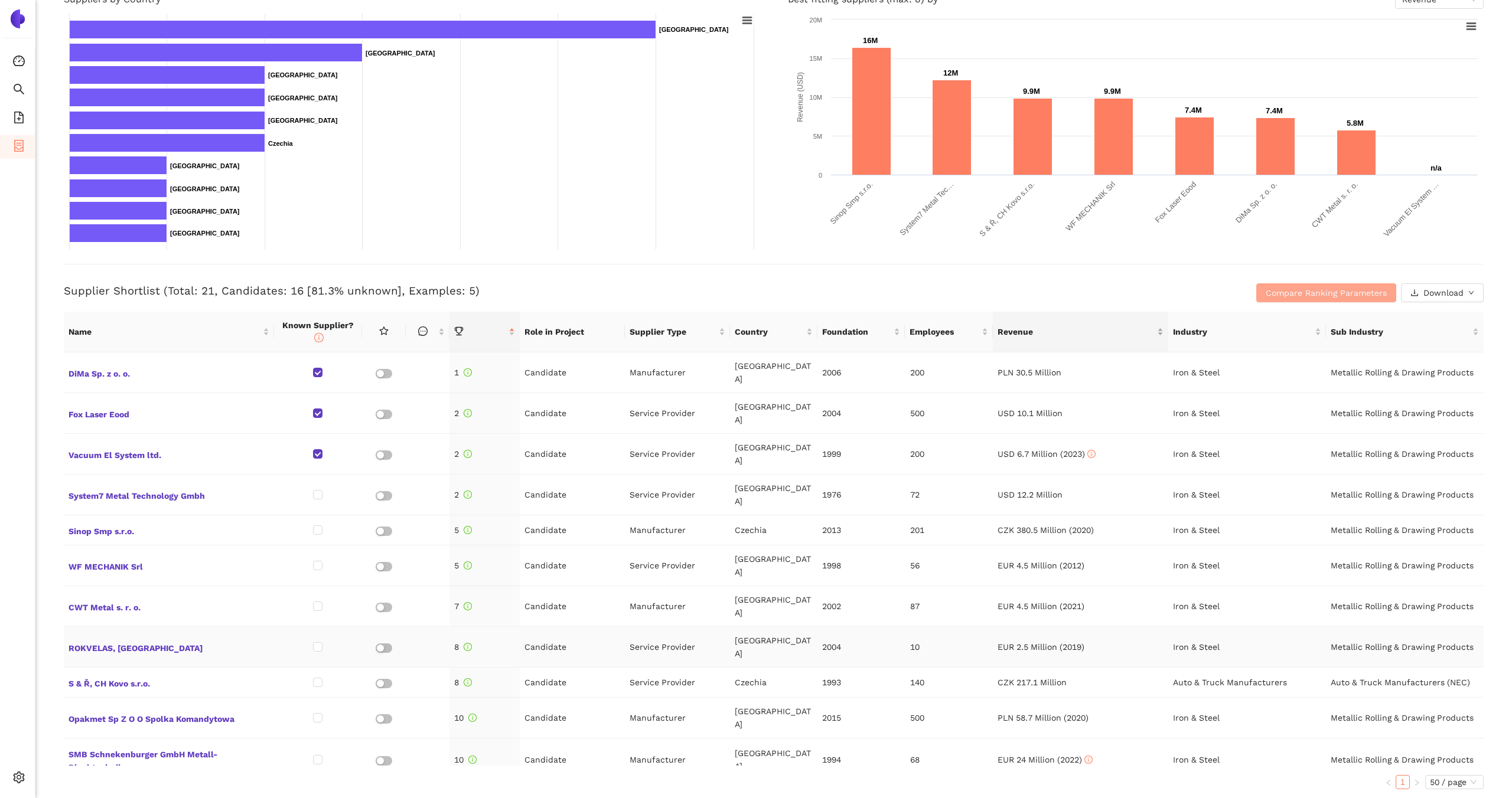
scroll to position [306, 0]
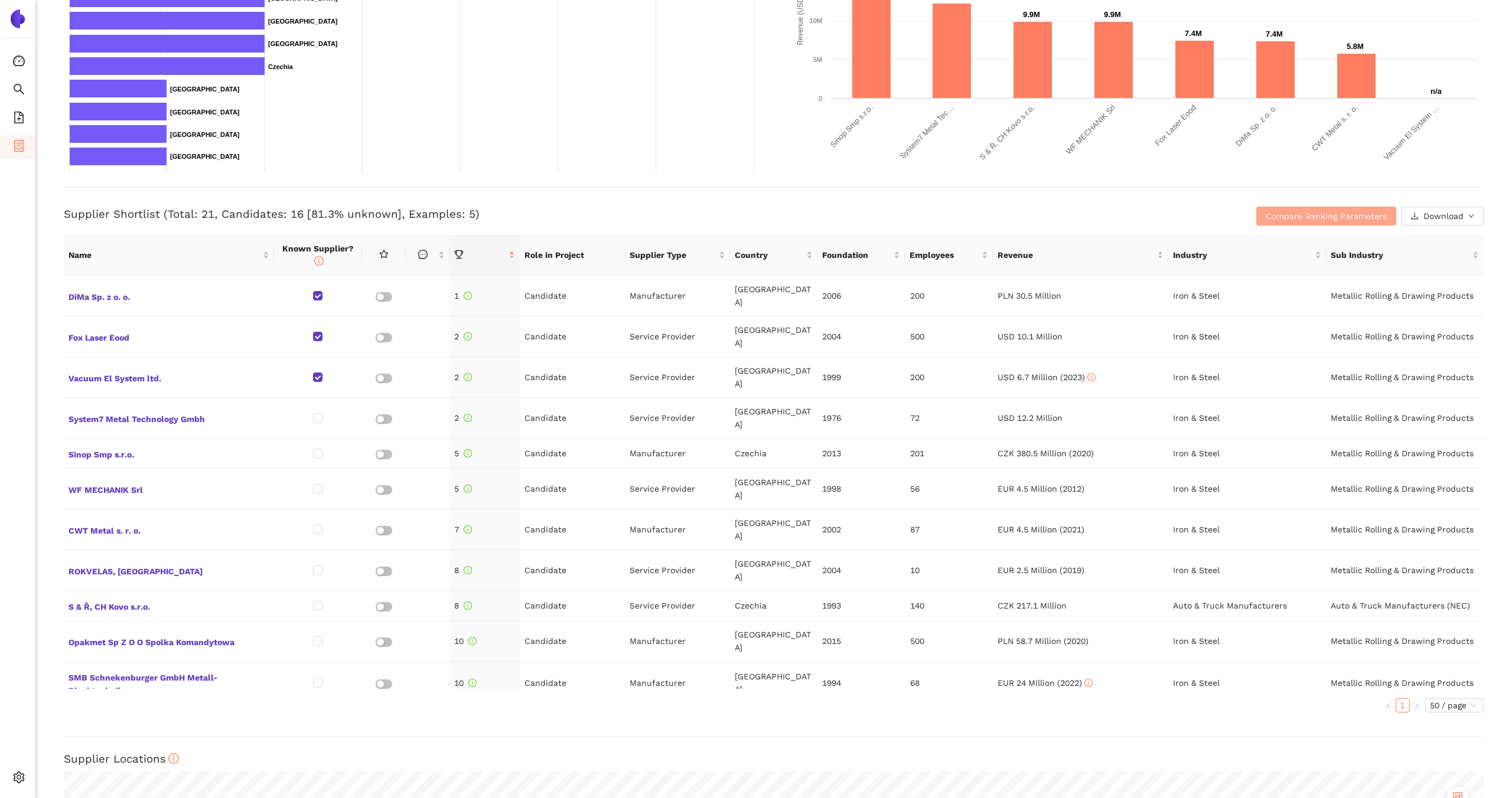
click at [1318, 225] on button "Compare Ranking Parameters" at bounding box center [1325, 216] width 140 height 19
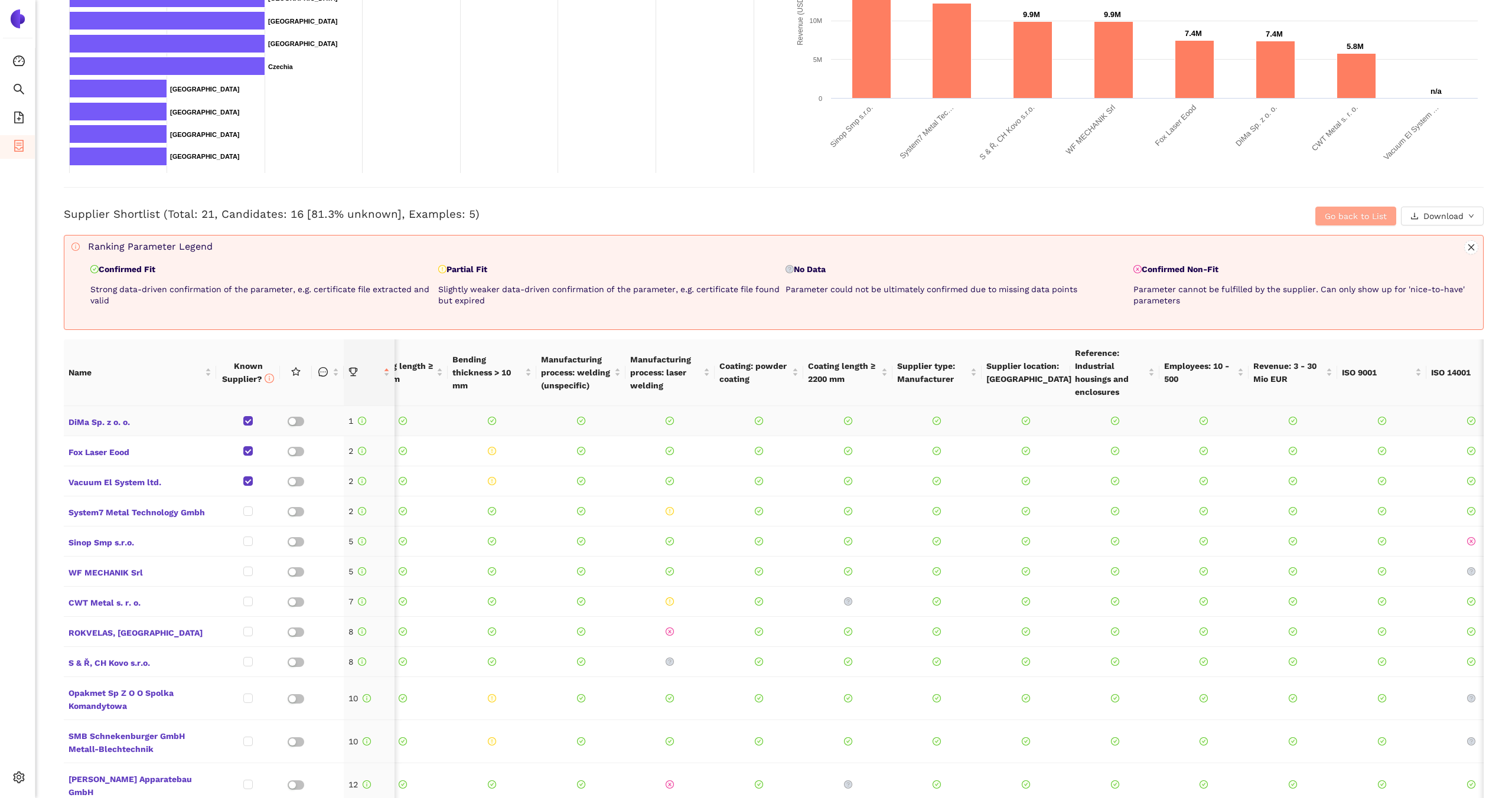
scroll to position [0, 0]
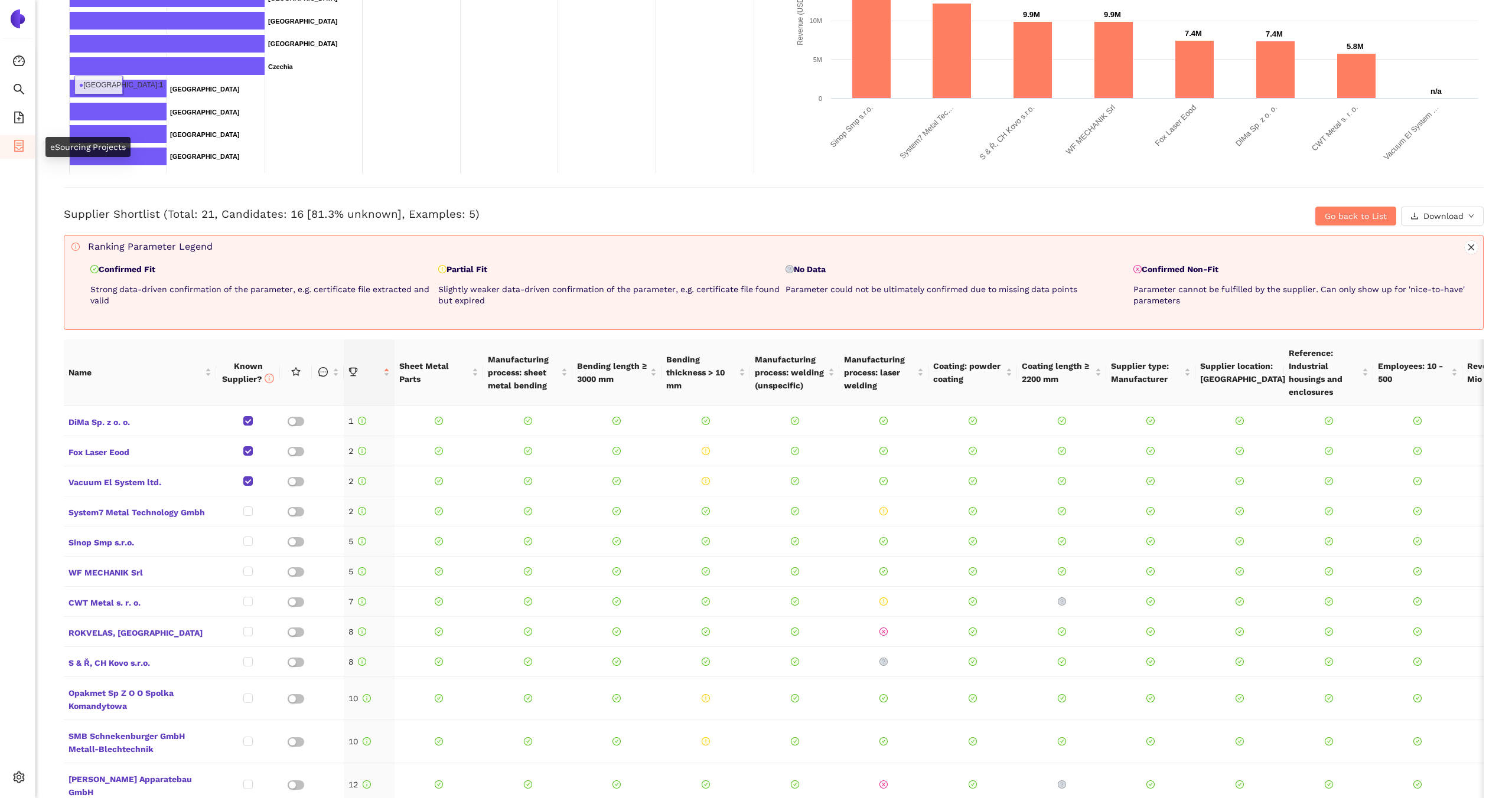
click at [21, 151] on icon "container" at bounding box center [18, 146] width 9 height 12
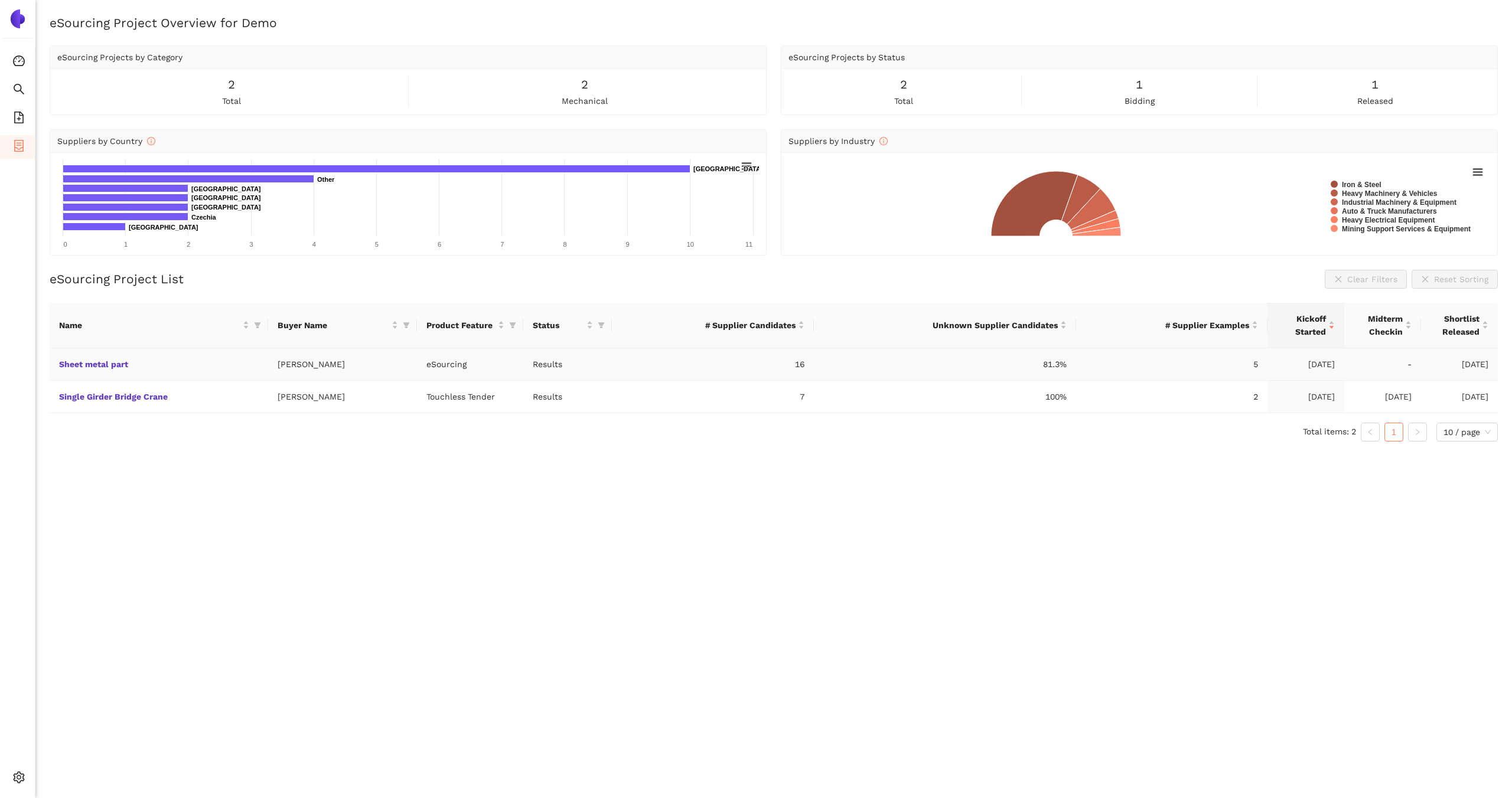
click at [93, 358] on td "Sheet metal part" at bounding box center [158, 364] width 219 height 33
click at [0, 0] on link "Sheet metal part" at bounding box center [0, 0] width 0 height 0
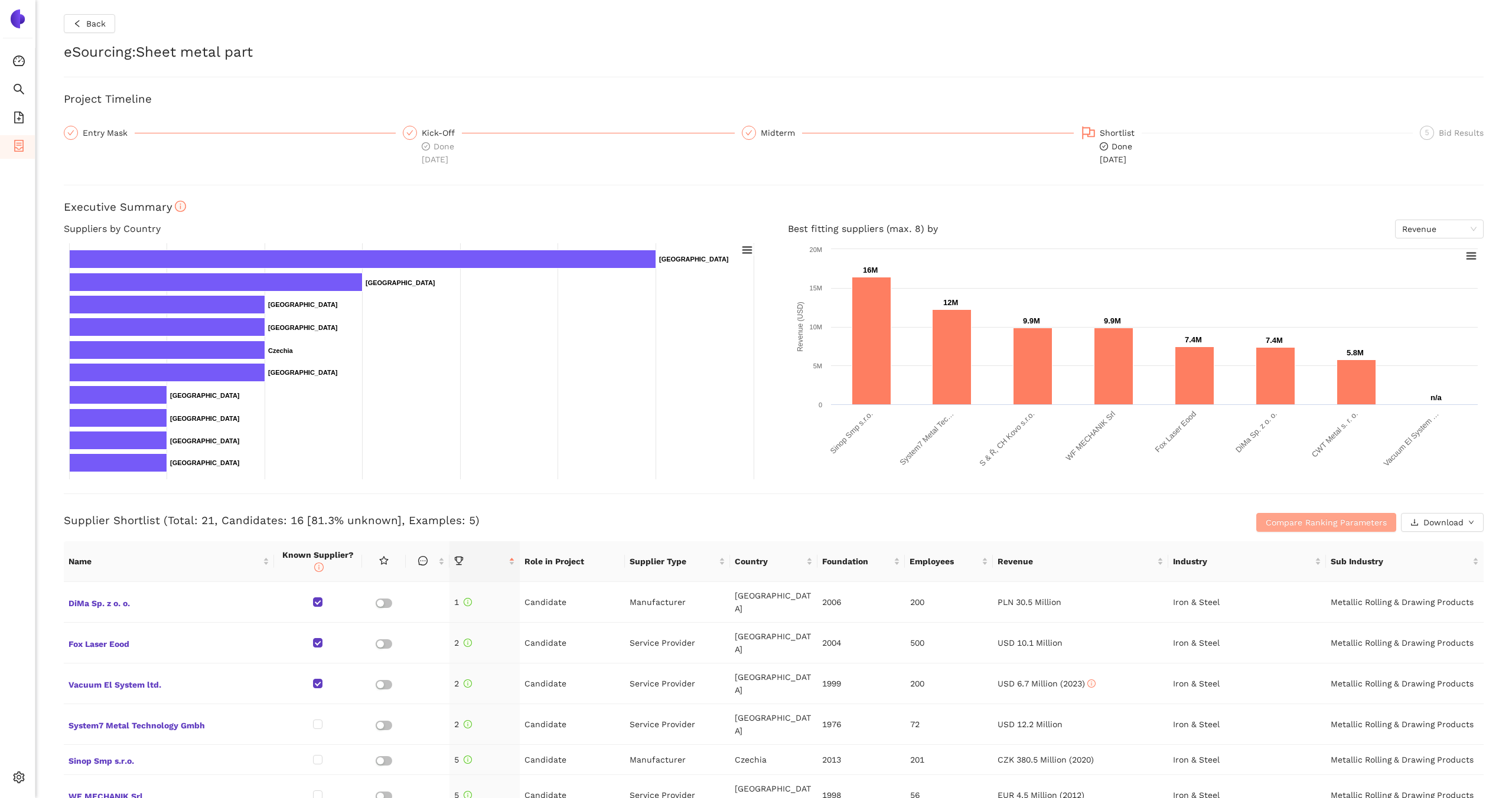
click at [1293, 519] on span "Compare Ranking Parameters" at bounding box center [1326, 523] width 121 height 13
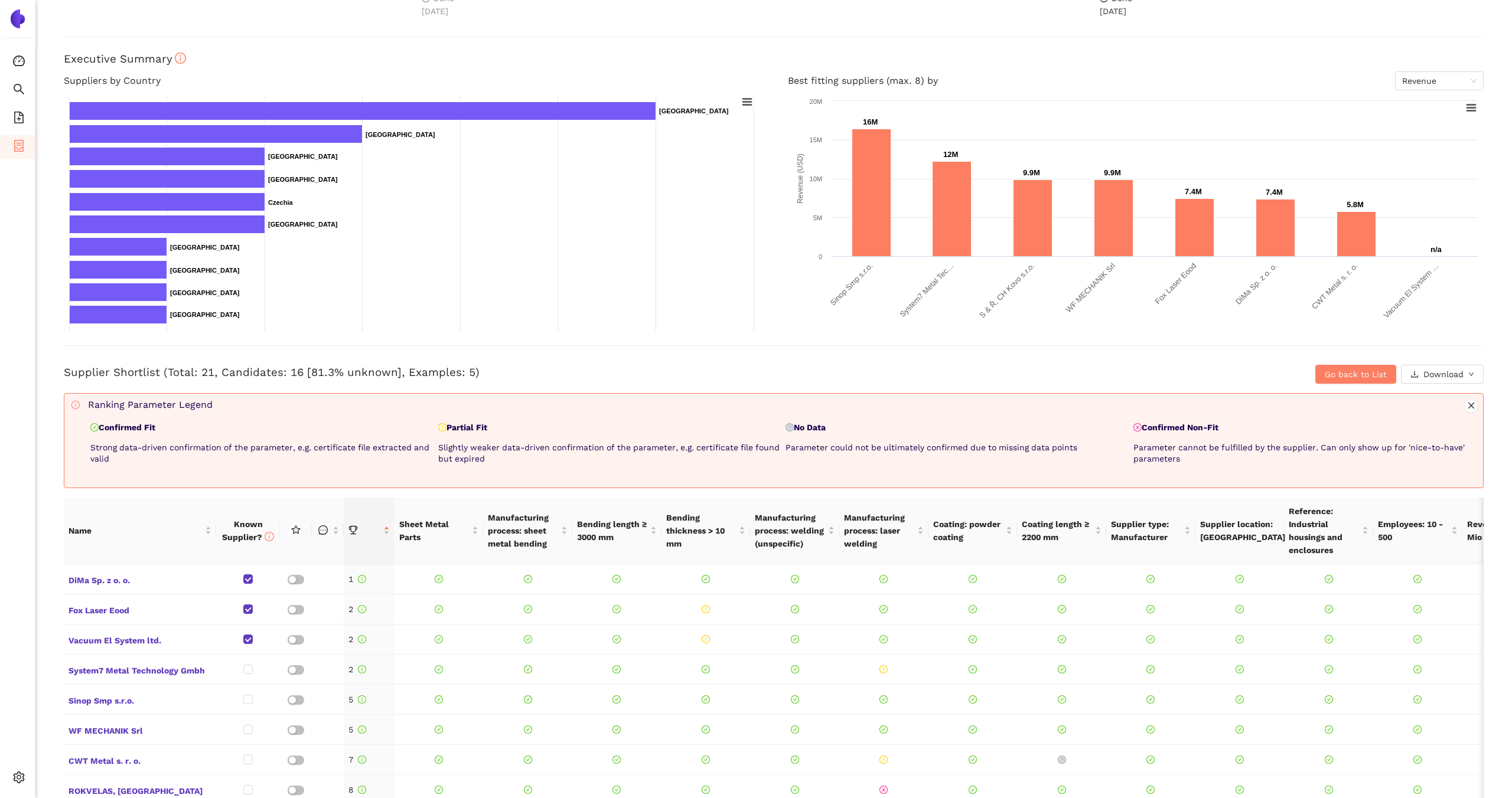
click at [15, 131] on ul "Consolidation Search eSourcing Templates eSourcing Projects Settings" at bounding box center [18, 422] width 35 height 749
click at [15, 136] on span "container" at bounding box center [19, 147] width 12 height 23
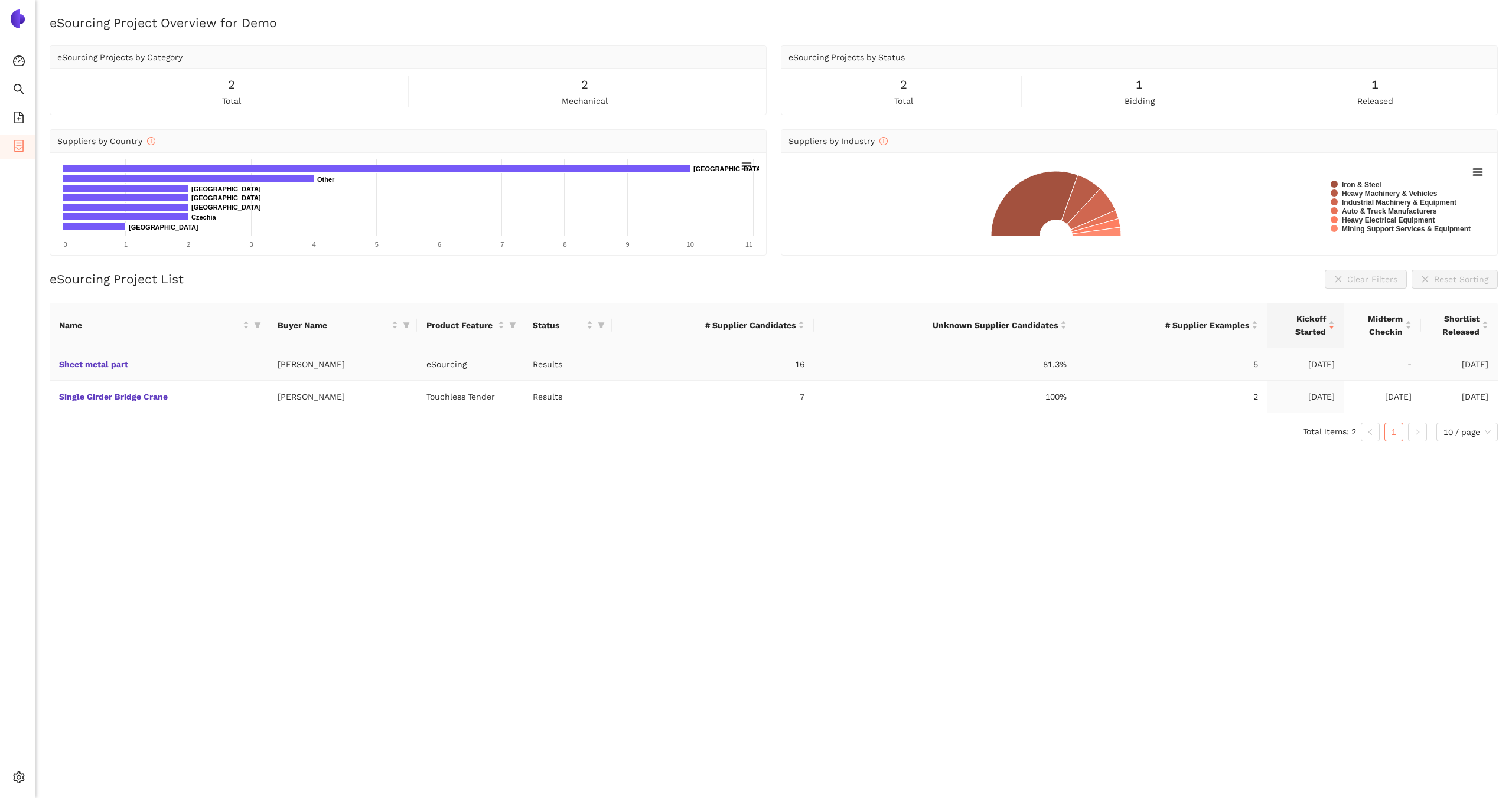
click at [83, 369] on td "Sheet metal part" at bounding box center [158, 364] width 219 height 33
click at [0, 0] on link "Sheet metal part" at bounding box center [0, 0] width 0 height 0
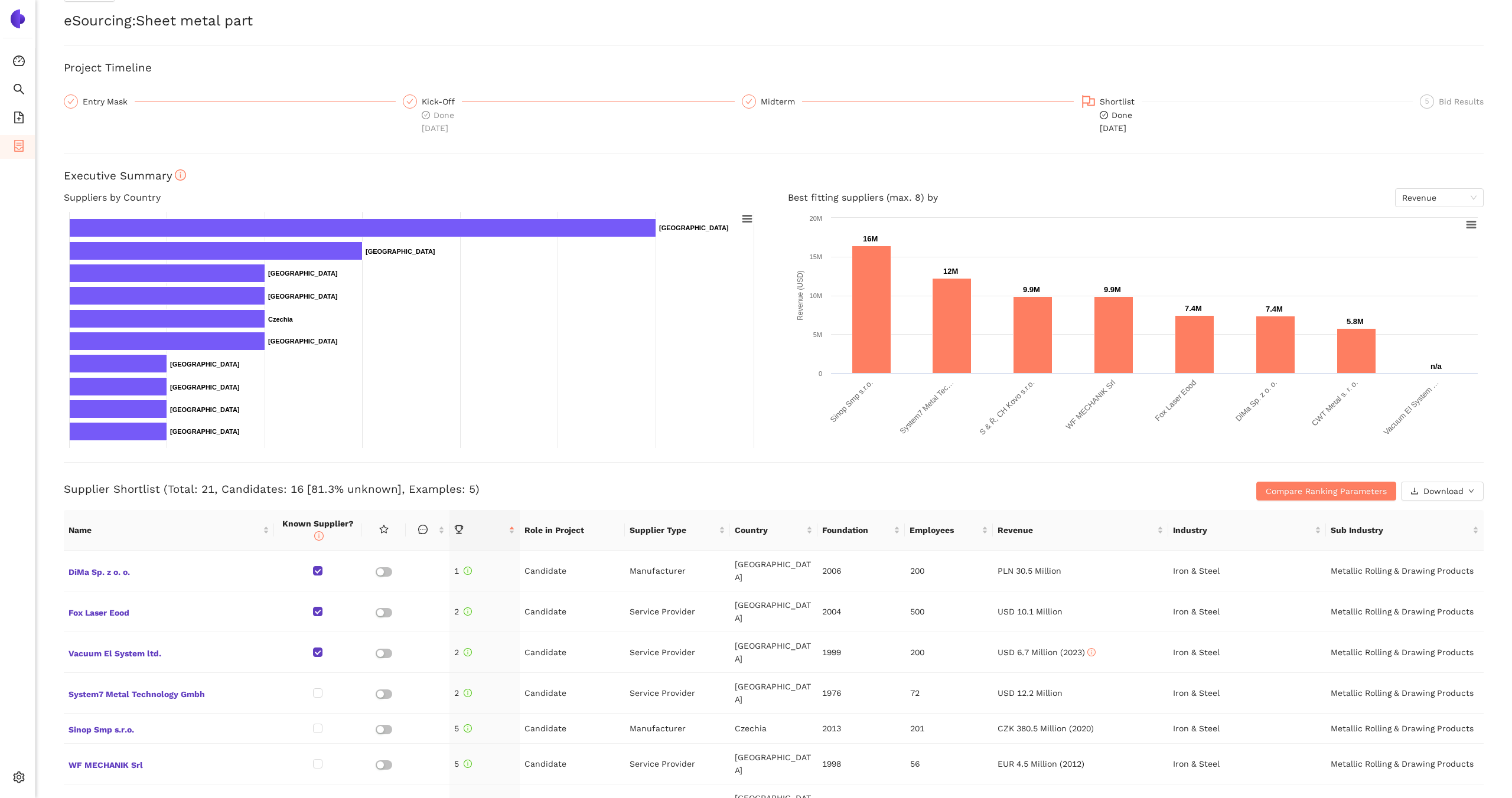
scroll to position [35, 0]
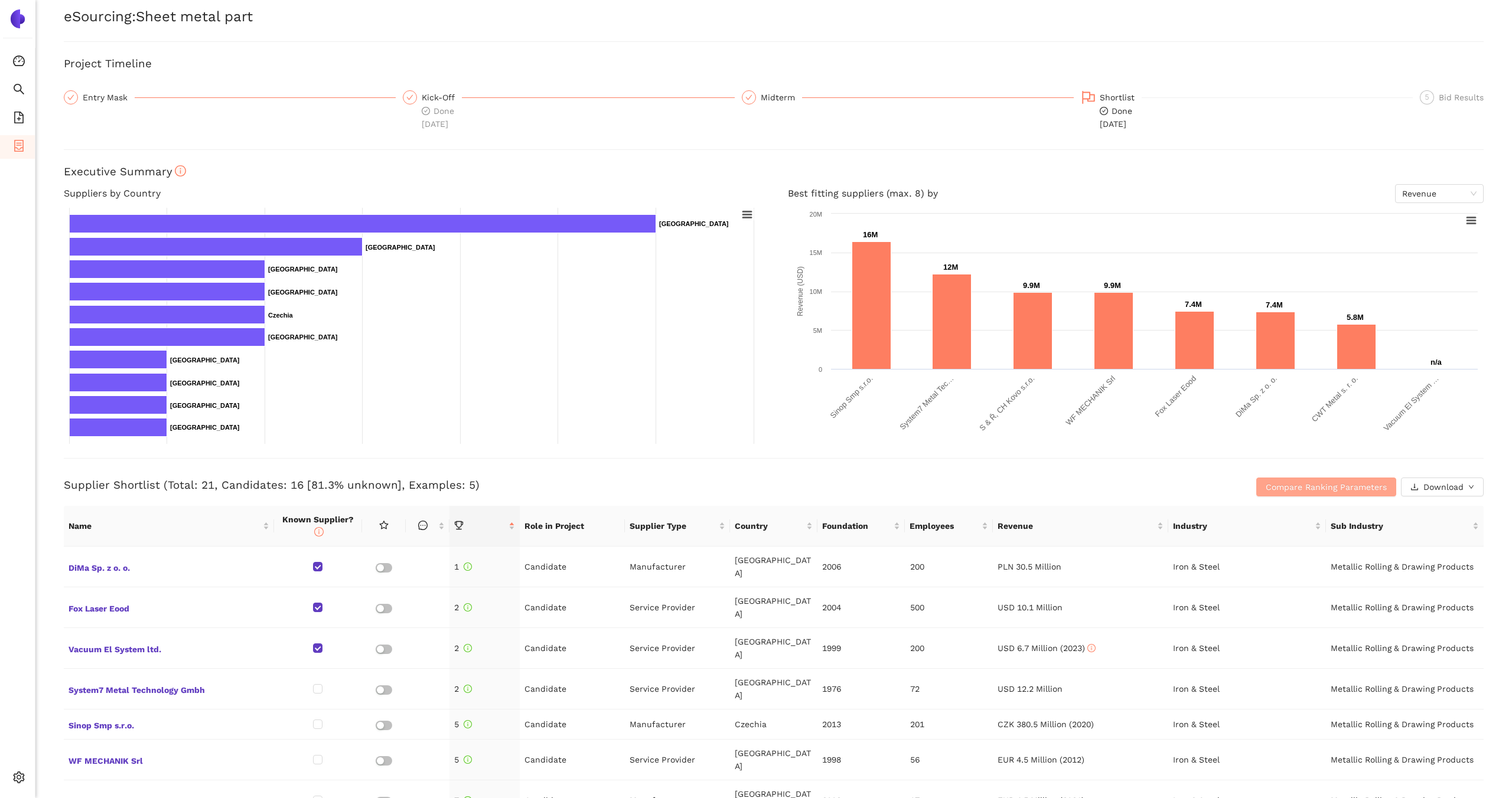
click at [1307, 481] on span "Compare Ranking Parameters" at bounding box center [1326, 487] width 121 height 13
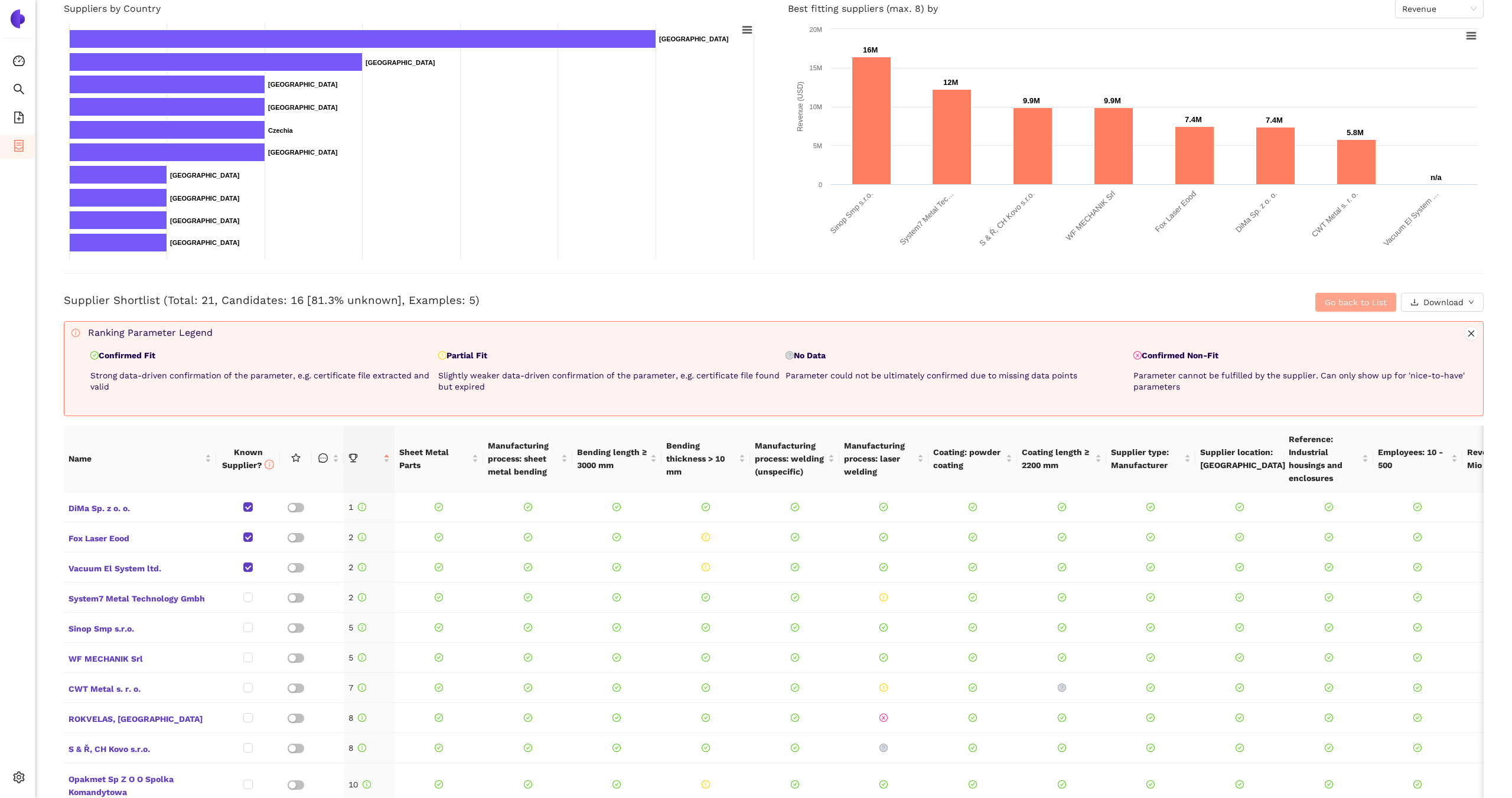
scroll to position [224, 0]
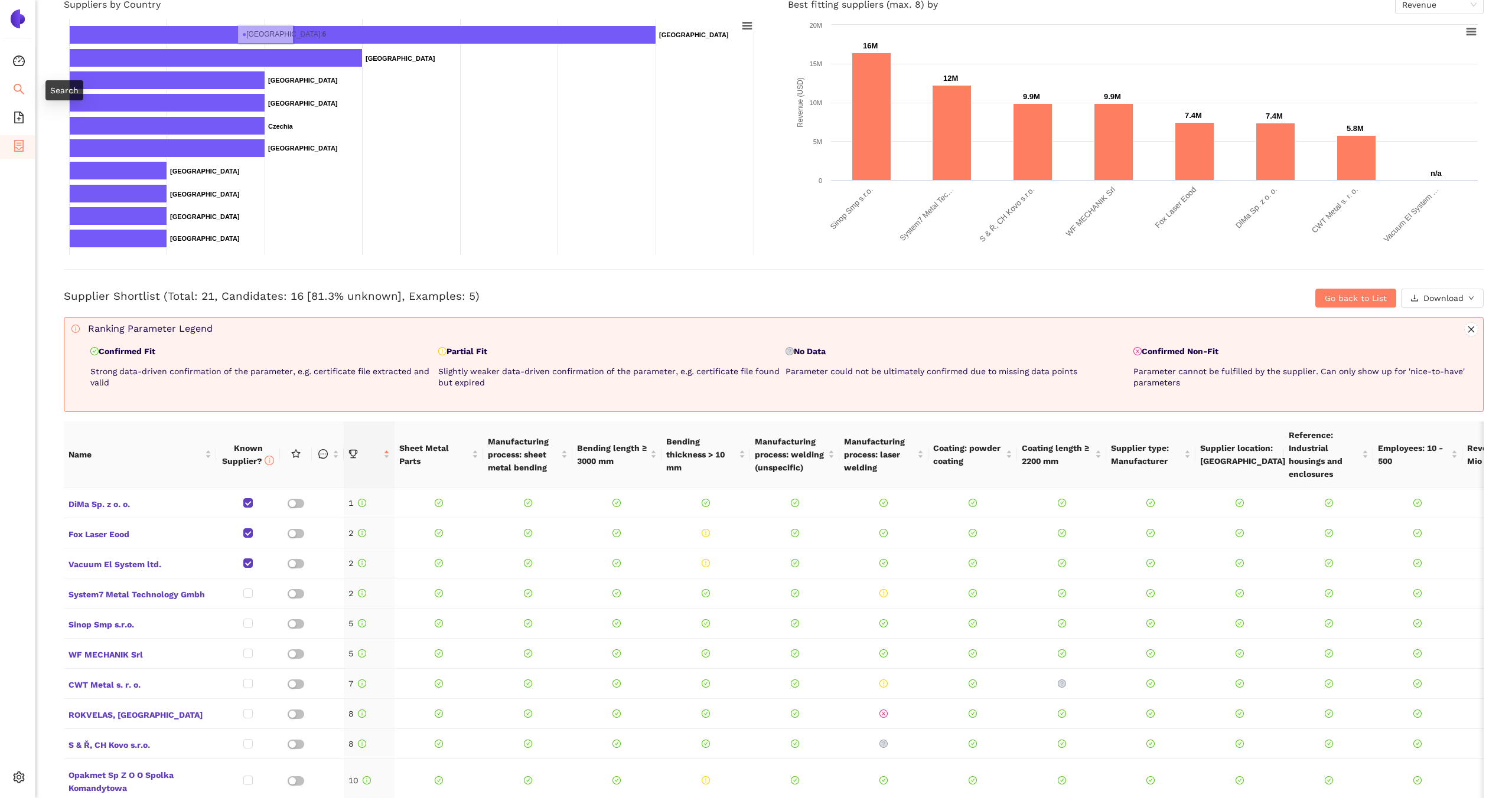
click at [19, 89] on icon "search" at bounding box center [19, 89] width 12 height 12
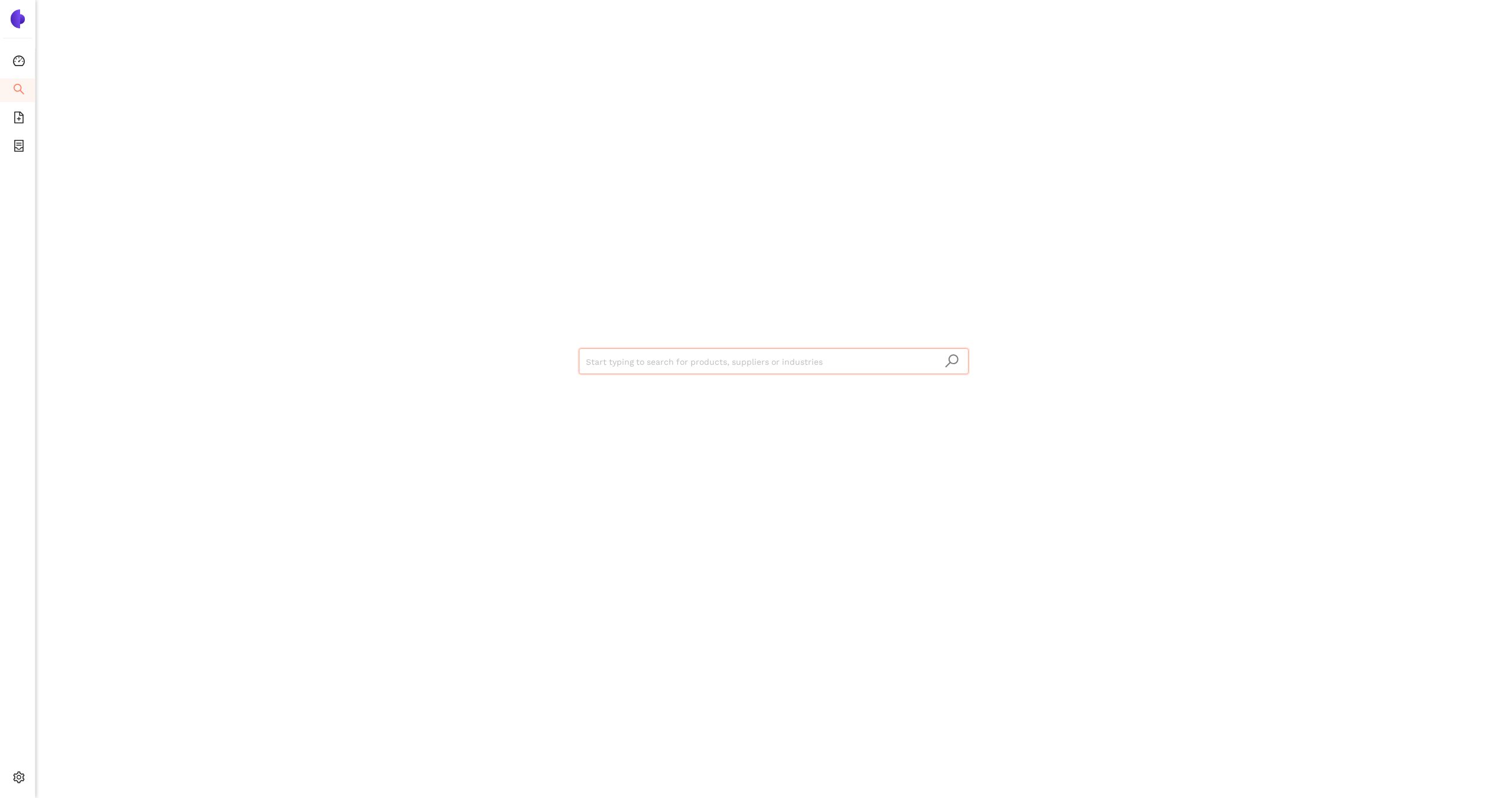
click at [617, 367] on input "search" at bounding box center [773, 362] width 375 height 26
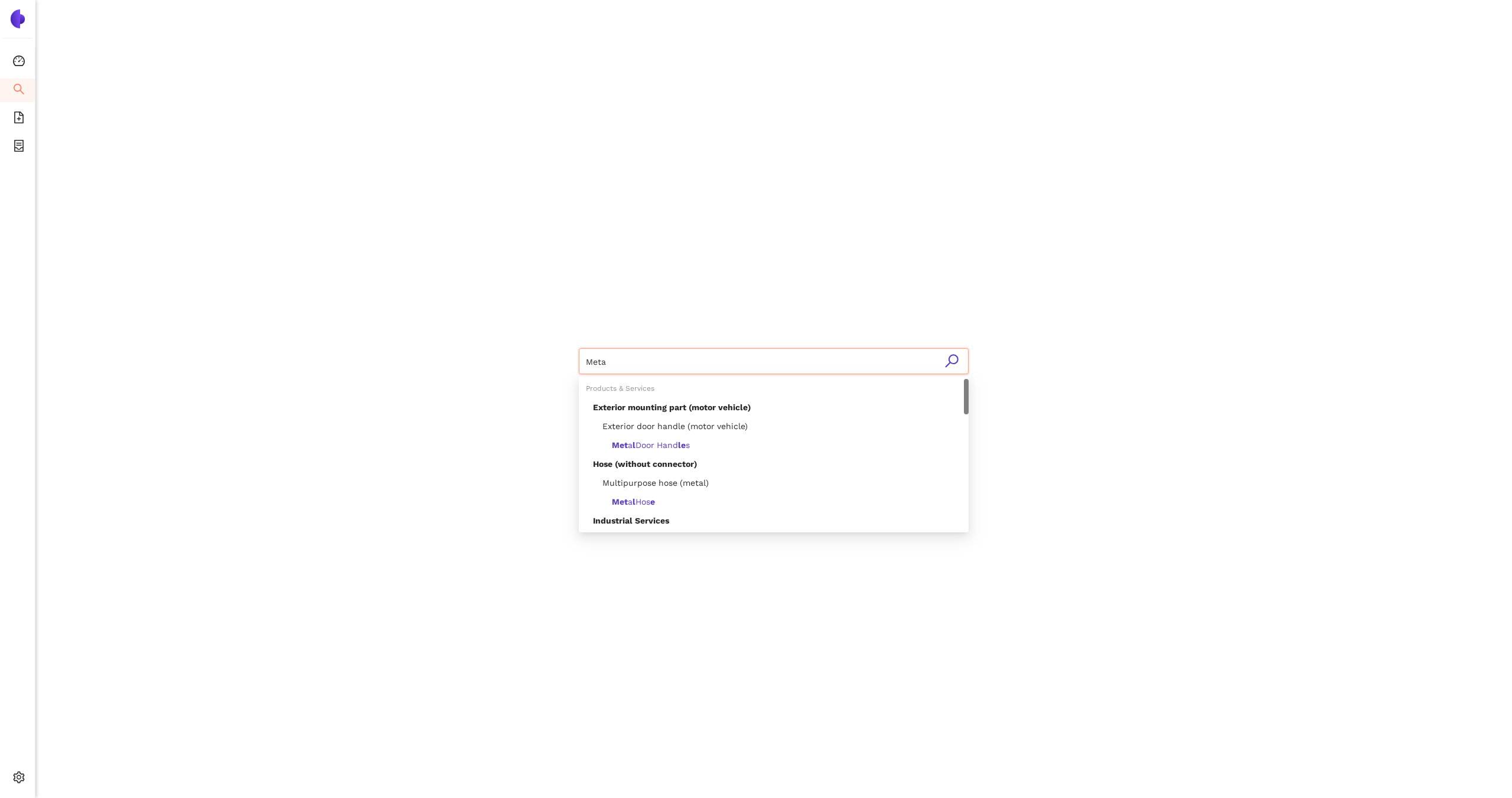
type input "Metal"
click at [648, 440] on b "Metal" at bounding box center [649, 445] width 23 height 9
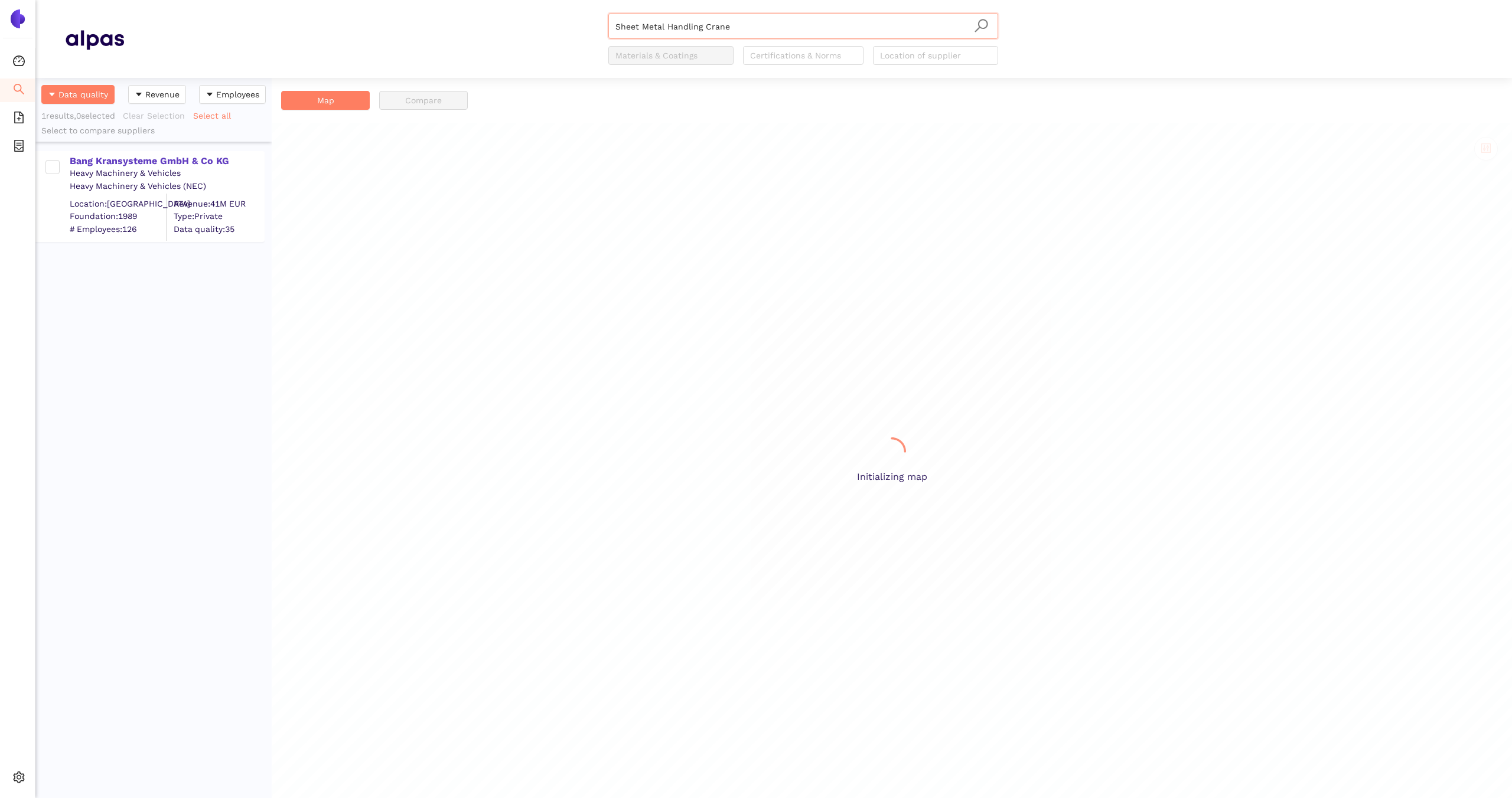
scroll to position [720, 236]
click at [721, 18] on input "Sheet Metal Handling Crane" at bounding box center [803, 26] width 375 height 26
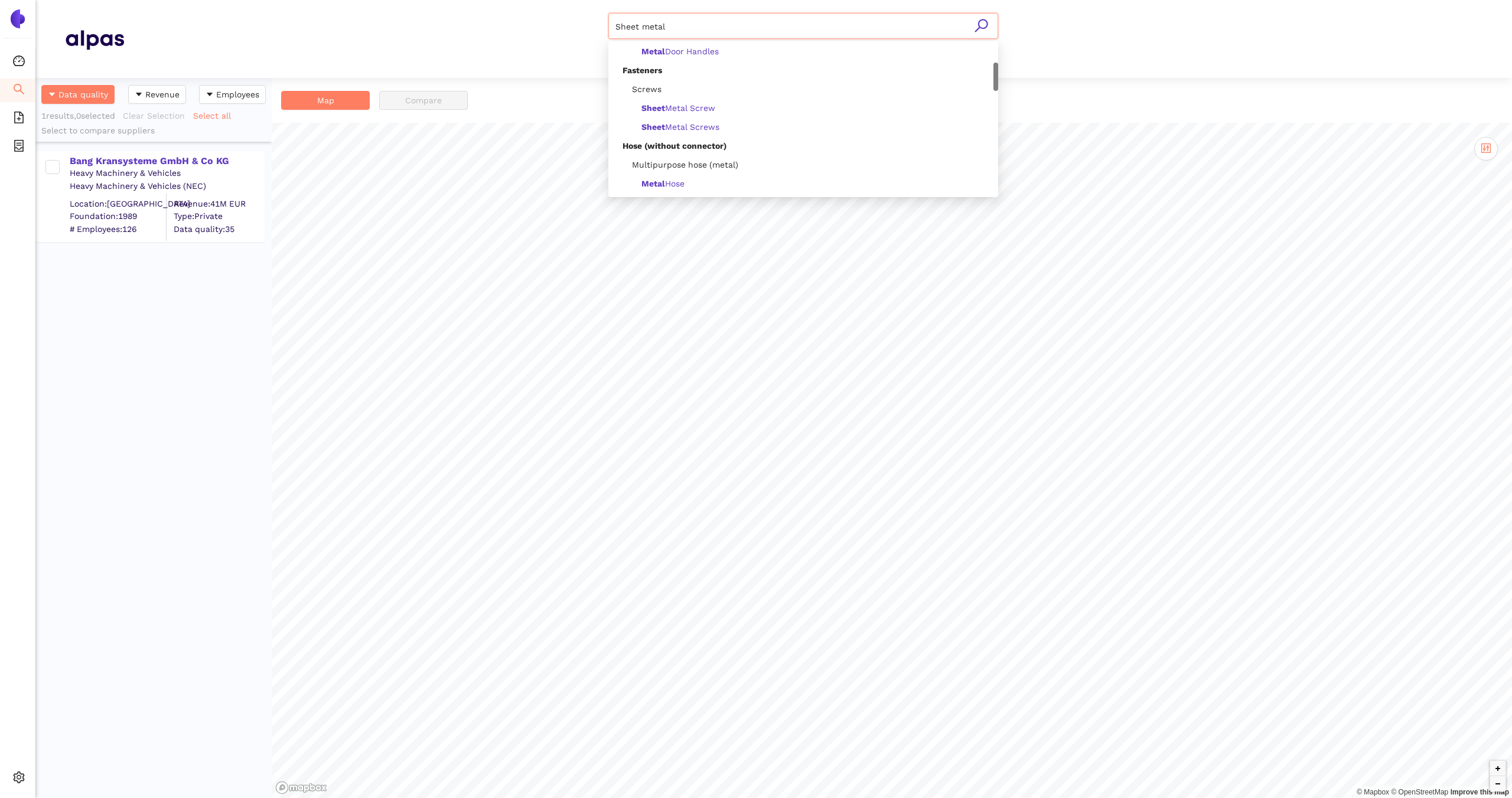
scroll to position [117, 0]
click at [694, 104] on span "Sheet Metal Screw" at bounding box center [679, 106] width 74 height 9
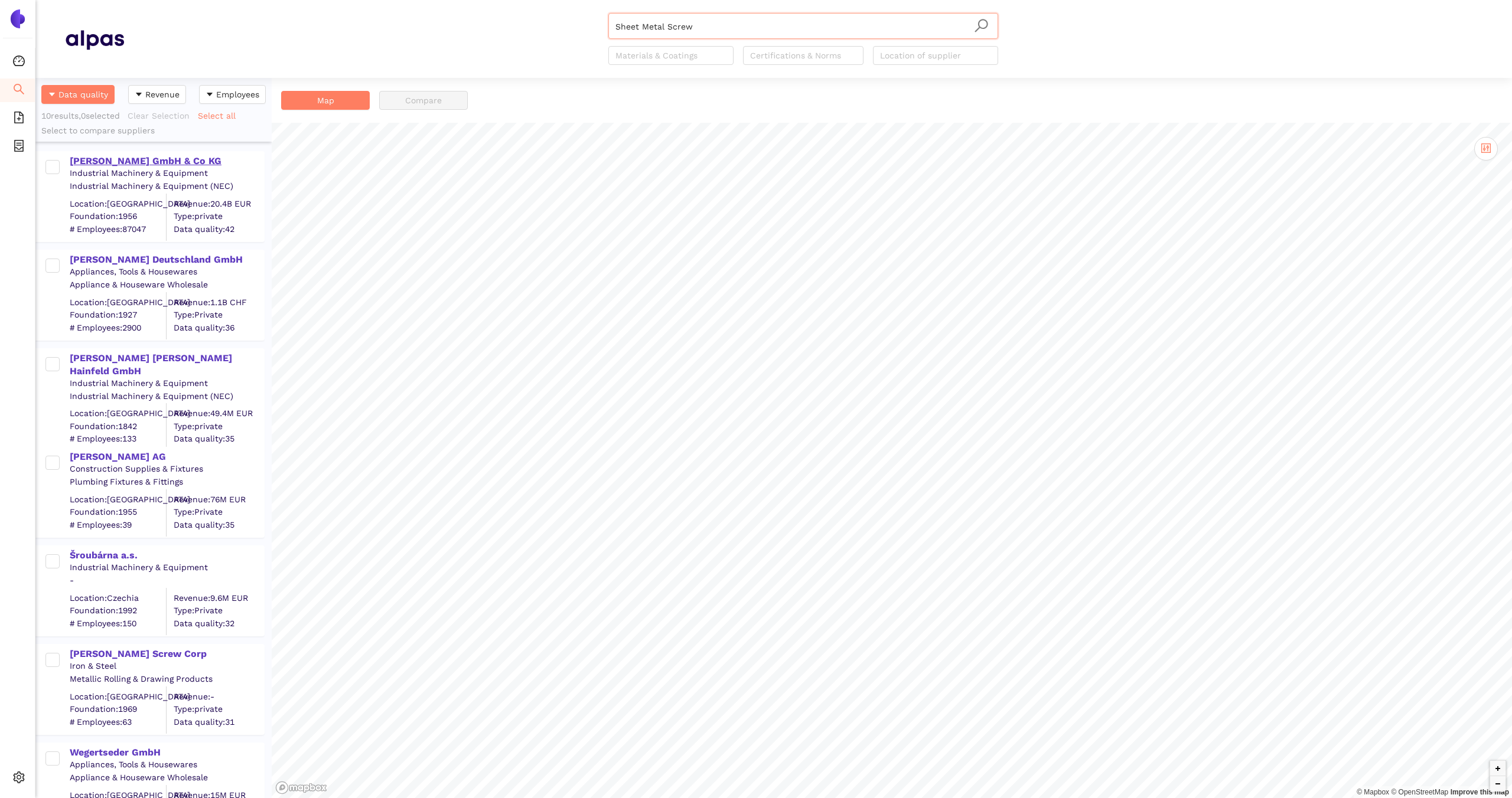
type input "Sheet Metal Screw"
click at [155, 163] on div "[PERSON_NAME] GmbH & Co KG" at bounding box center [166, 162] width 194 height 13
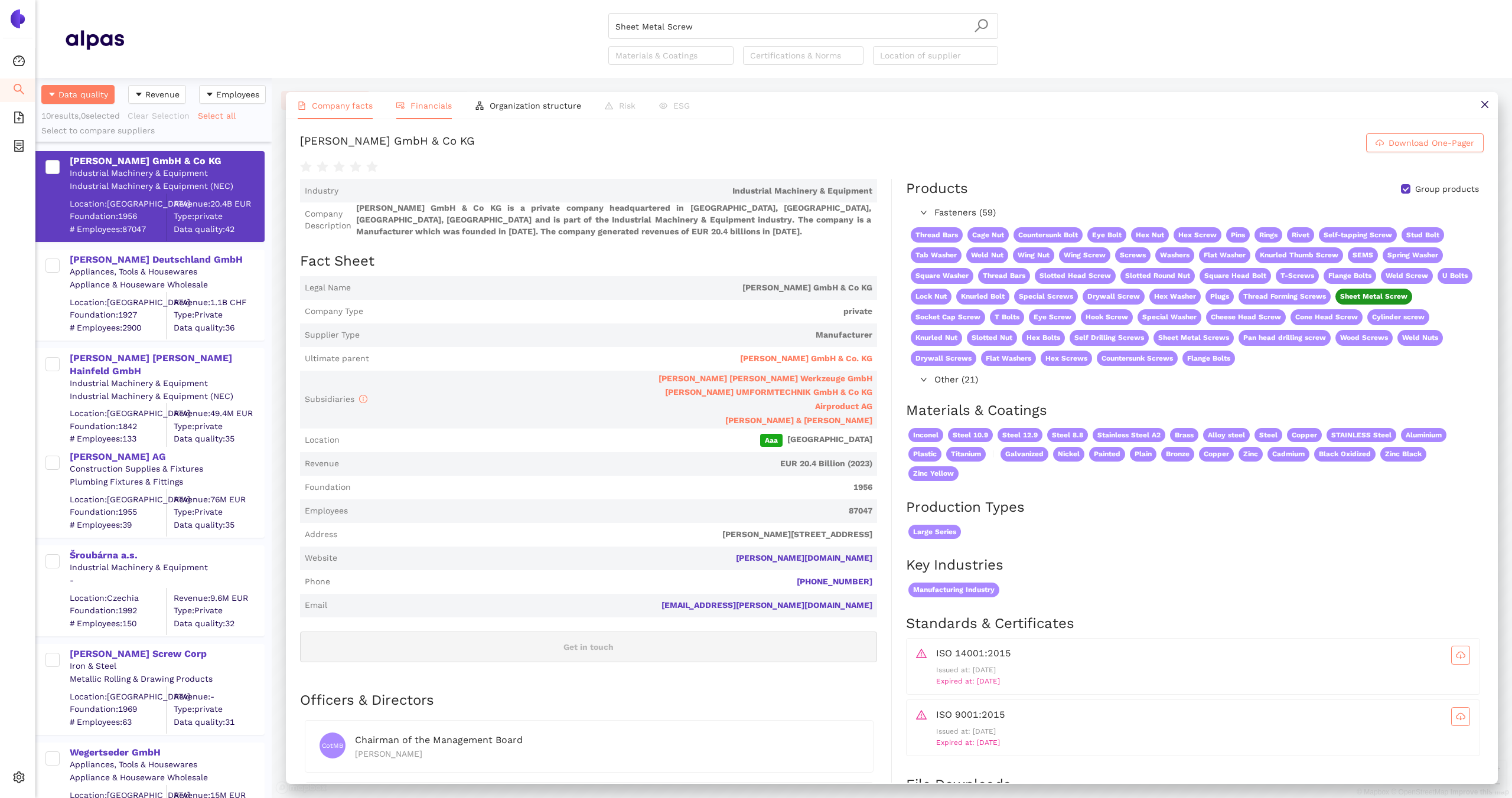
click at [426, 109] on span "Financials" at bounding box center [431, 106] width 41 height 9
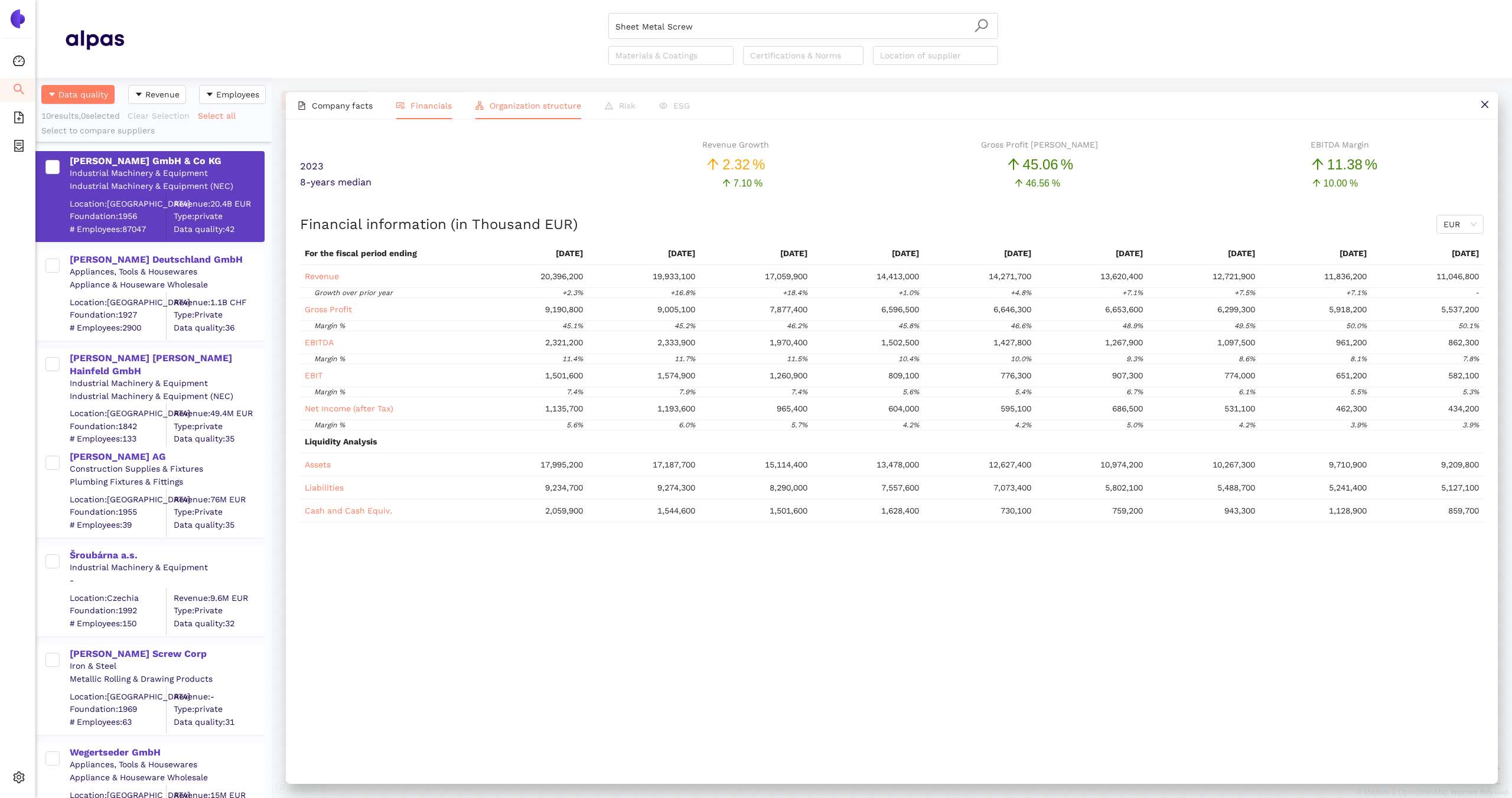
click at [509, 108] on span "Organization structure" at bounding box center [534, 106] width 91 height 9
